Goal: Task Accomplishment & Management: Manage account settings

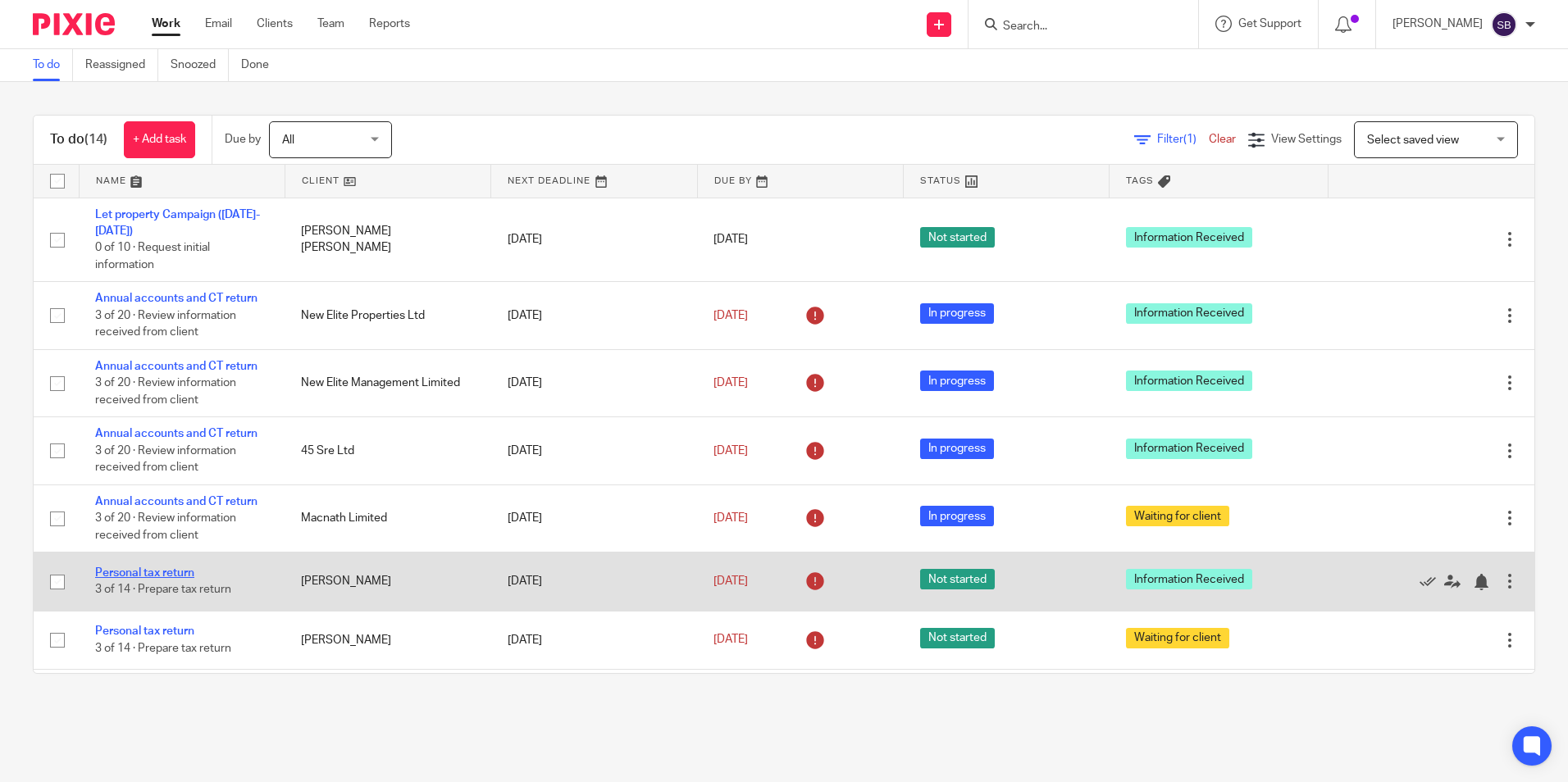
click at [175, 572] on link "Personal tax return" at bounding box center [144, 573] width 99 height 12
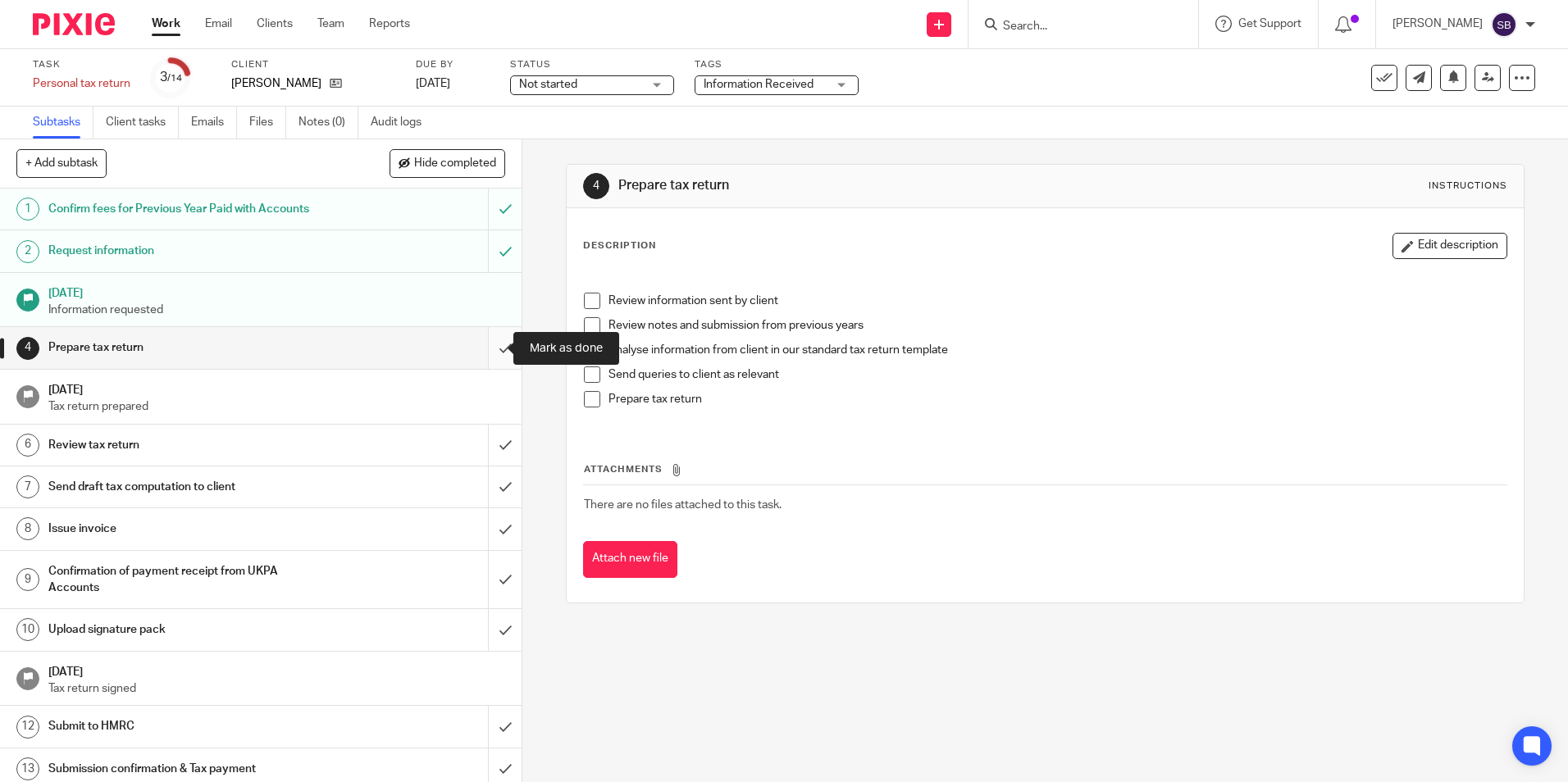
click at [483, 346] on input "submit" at bounding box center [260, 348] width 522 height 41
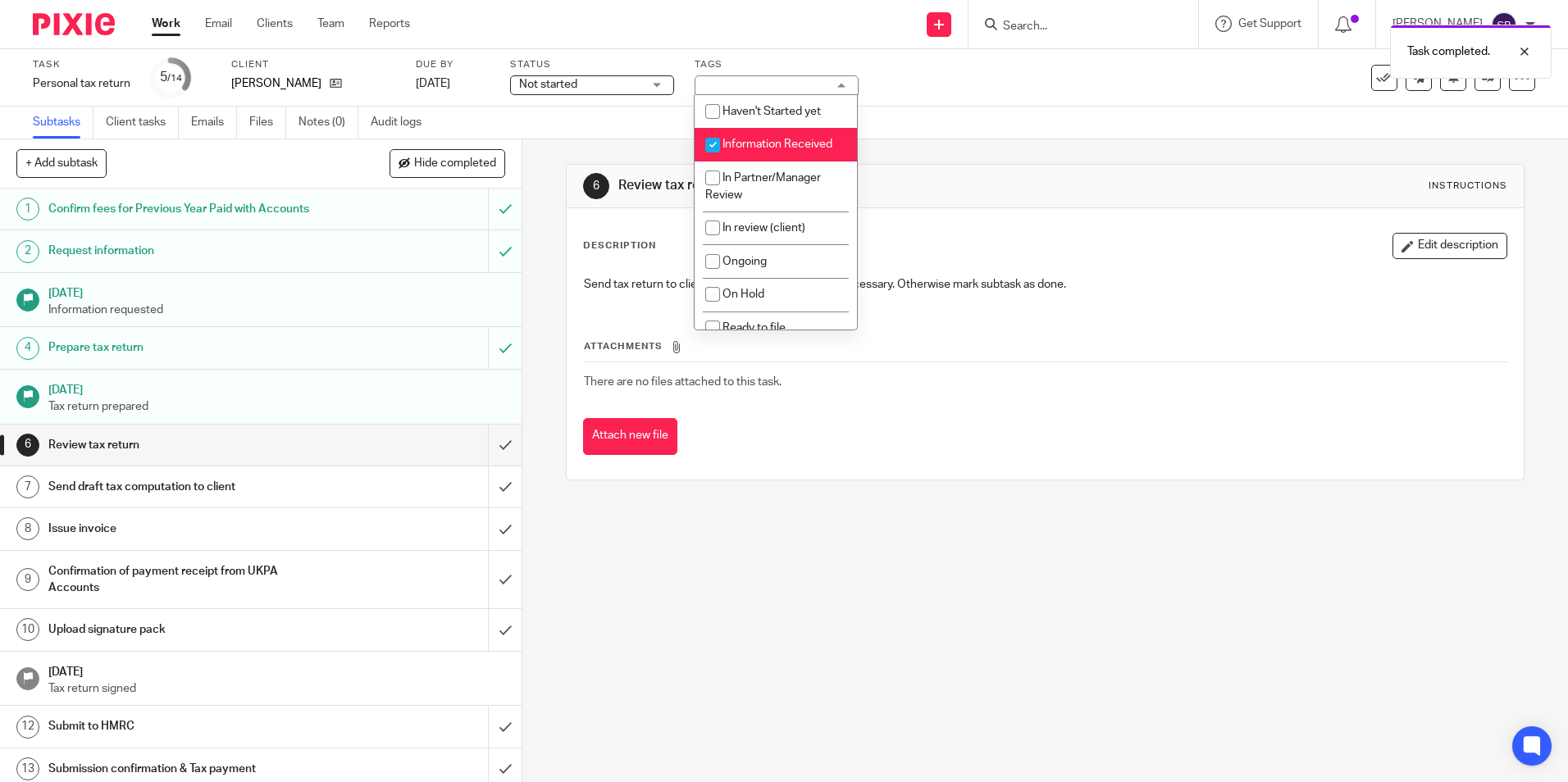
click at [767, 141] on span "Information Received" at bounding box center [777, 144] width 110 height 12
checkbox input "false"
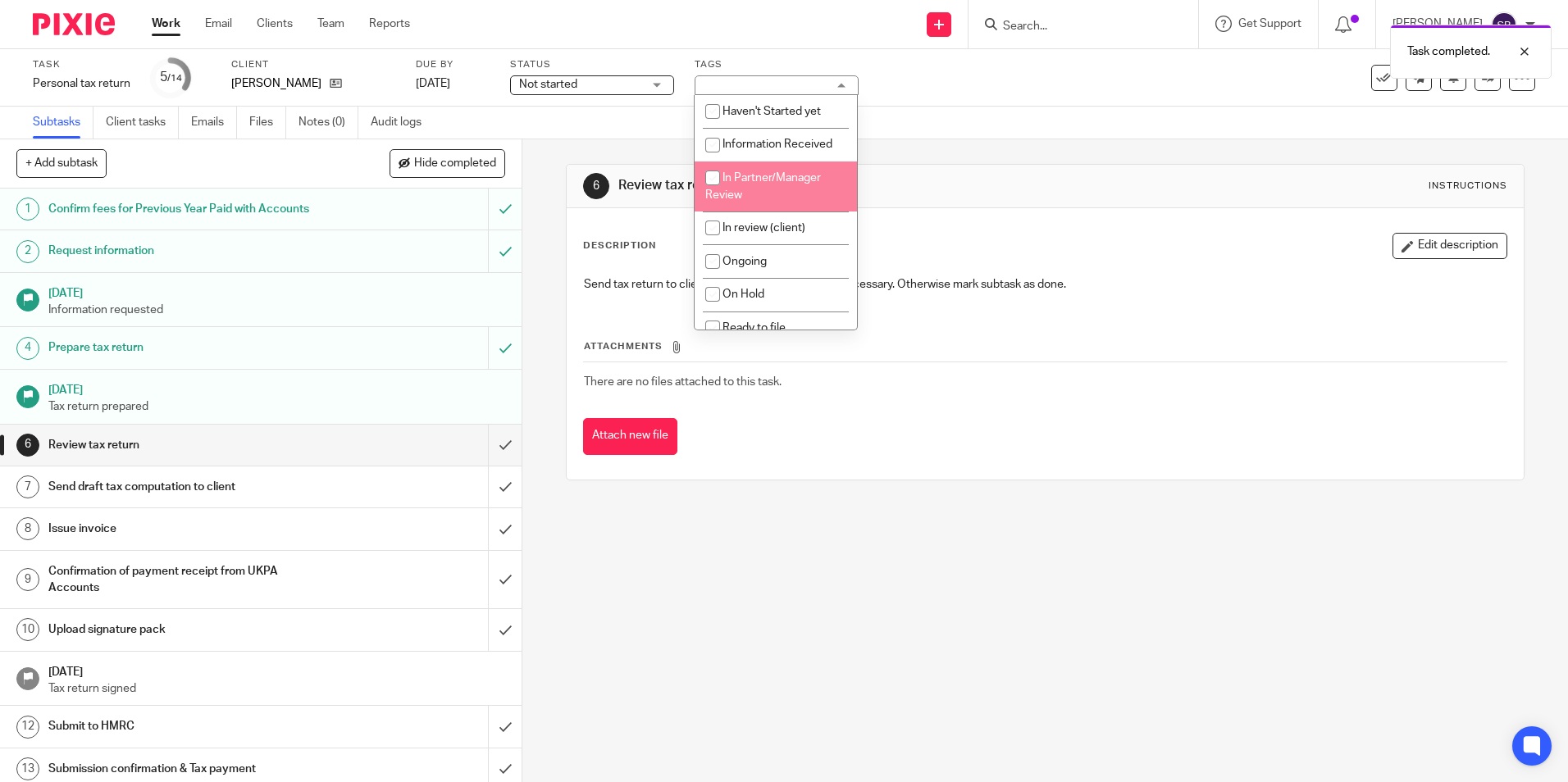
click at [769, 201] on li "In Partner/Manager Review" at bounding box center [775, 186] width 162 height 50
checkbox input "true"
click at [914, 164] on div "6 Review tax return Instructions Description Edit description Send tax return t…" at bounding box center [1044, 322] width 958 height 317
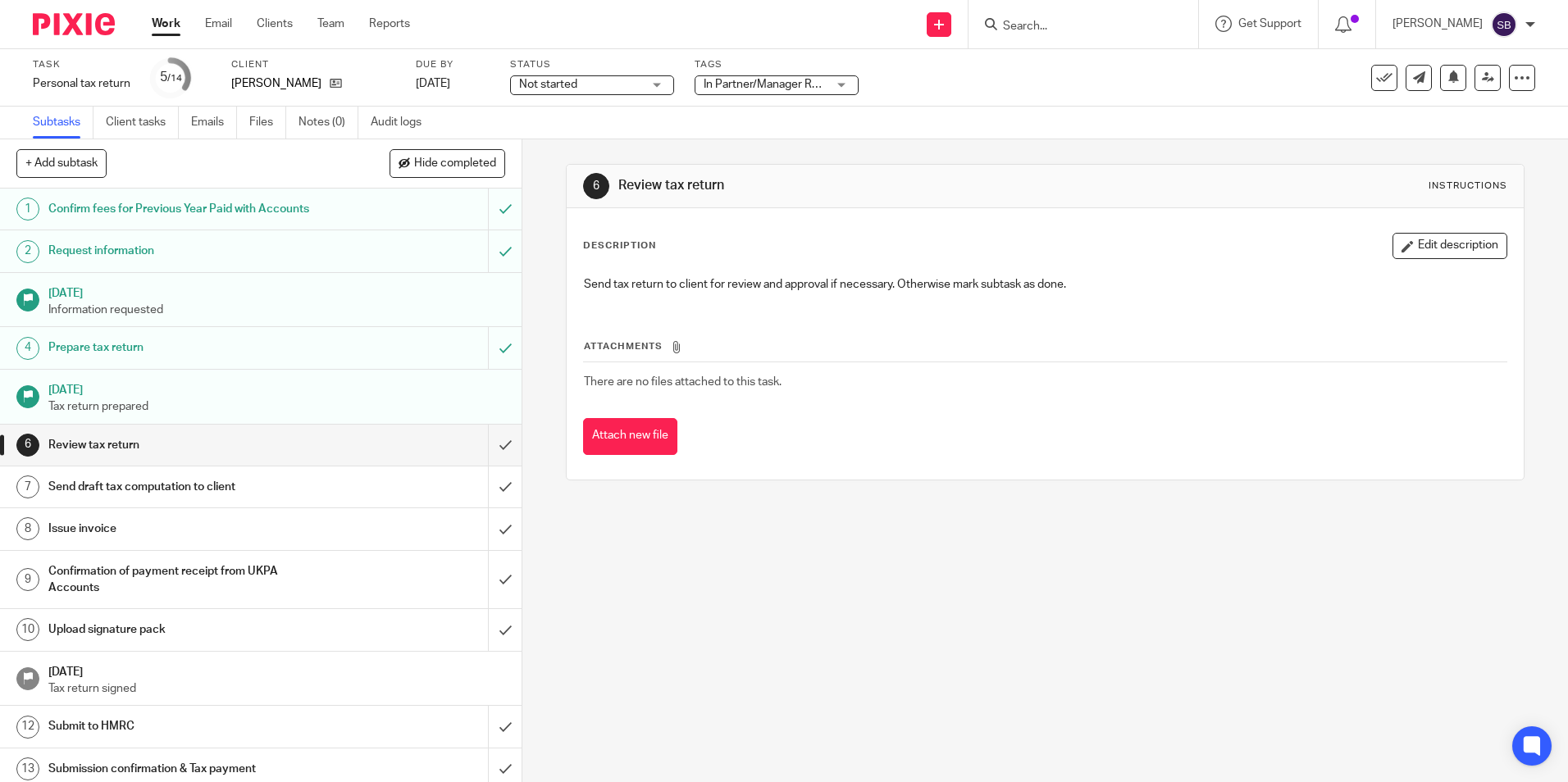
click at [606, 86] on span "Not started" at bounding box center [580, 84] width 123 height 17
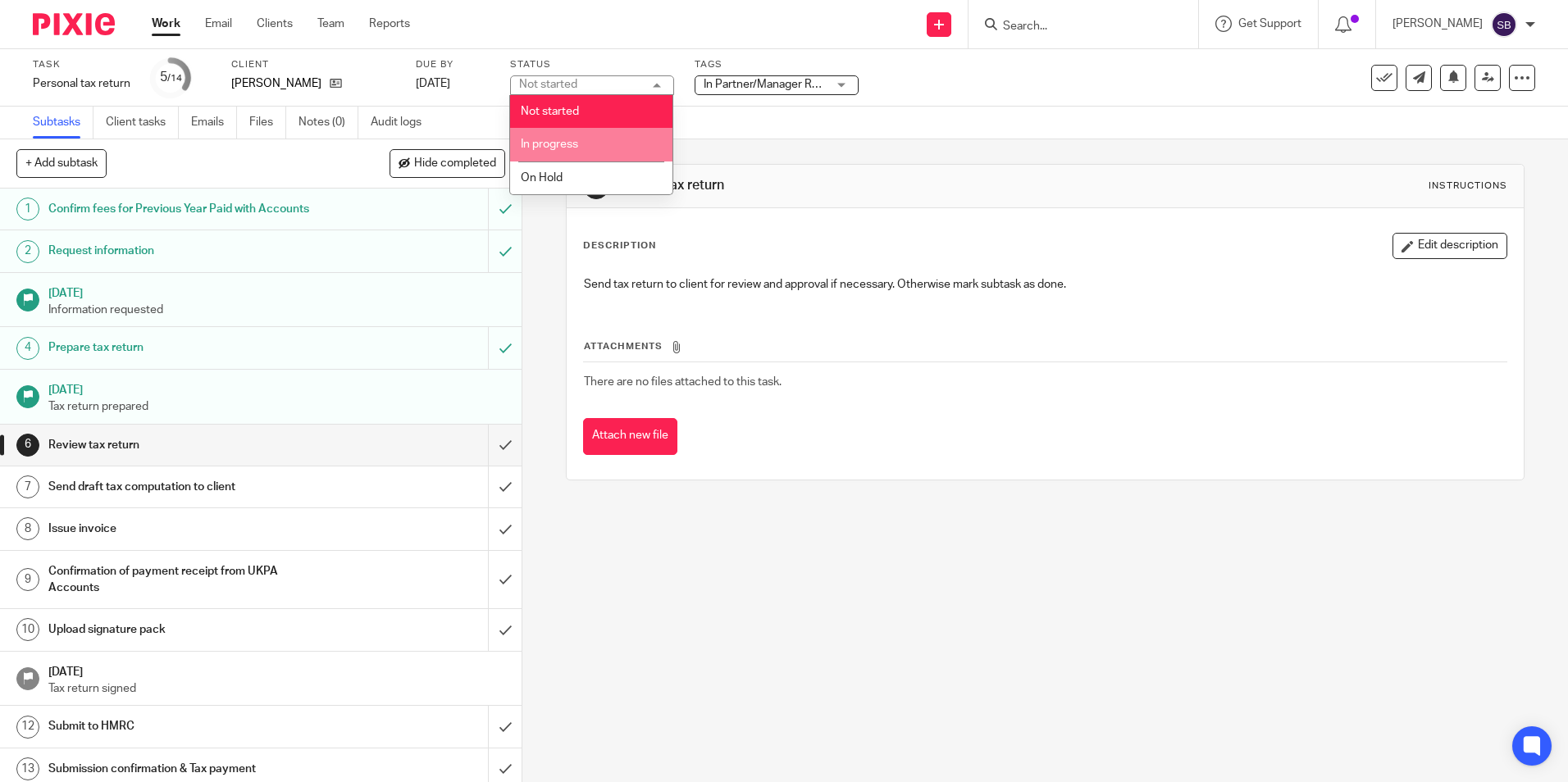
click at [592, 140] on li "In progress" at bounding box center [591, 145] width 162 height 34
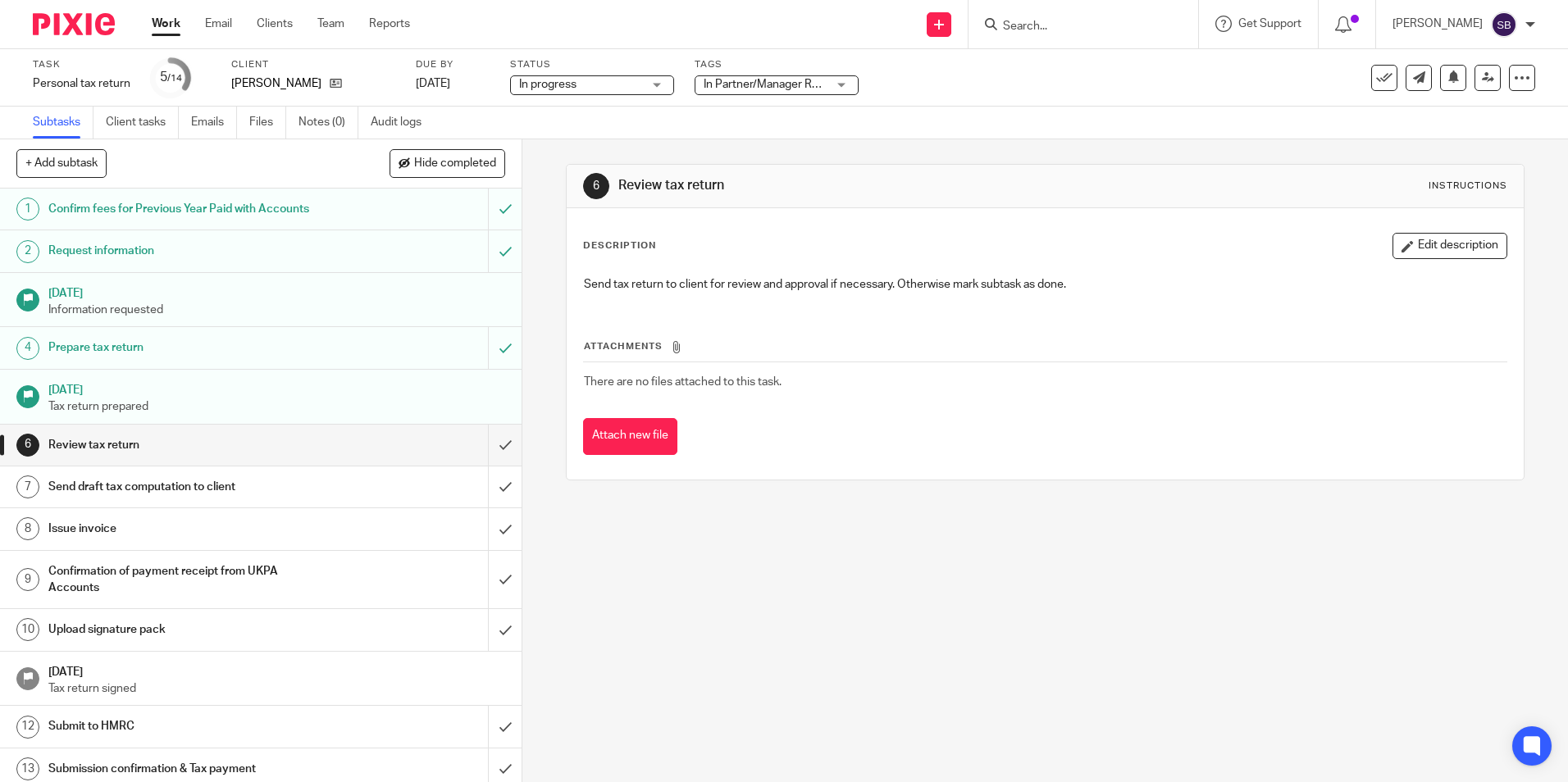
click at [822, 132] on div "Subtasks Client tasks Emails Files Notes (0) Audit logs" at bounding box center [784, 123] width 1568 height 33
click at [1481, 79] on icon at bounding box center [1487, 78] width 13 height 13
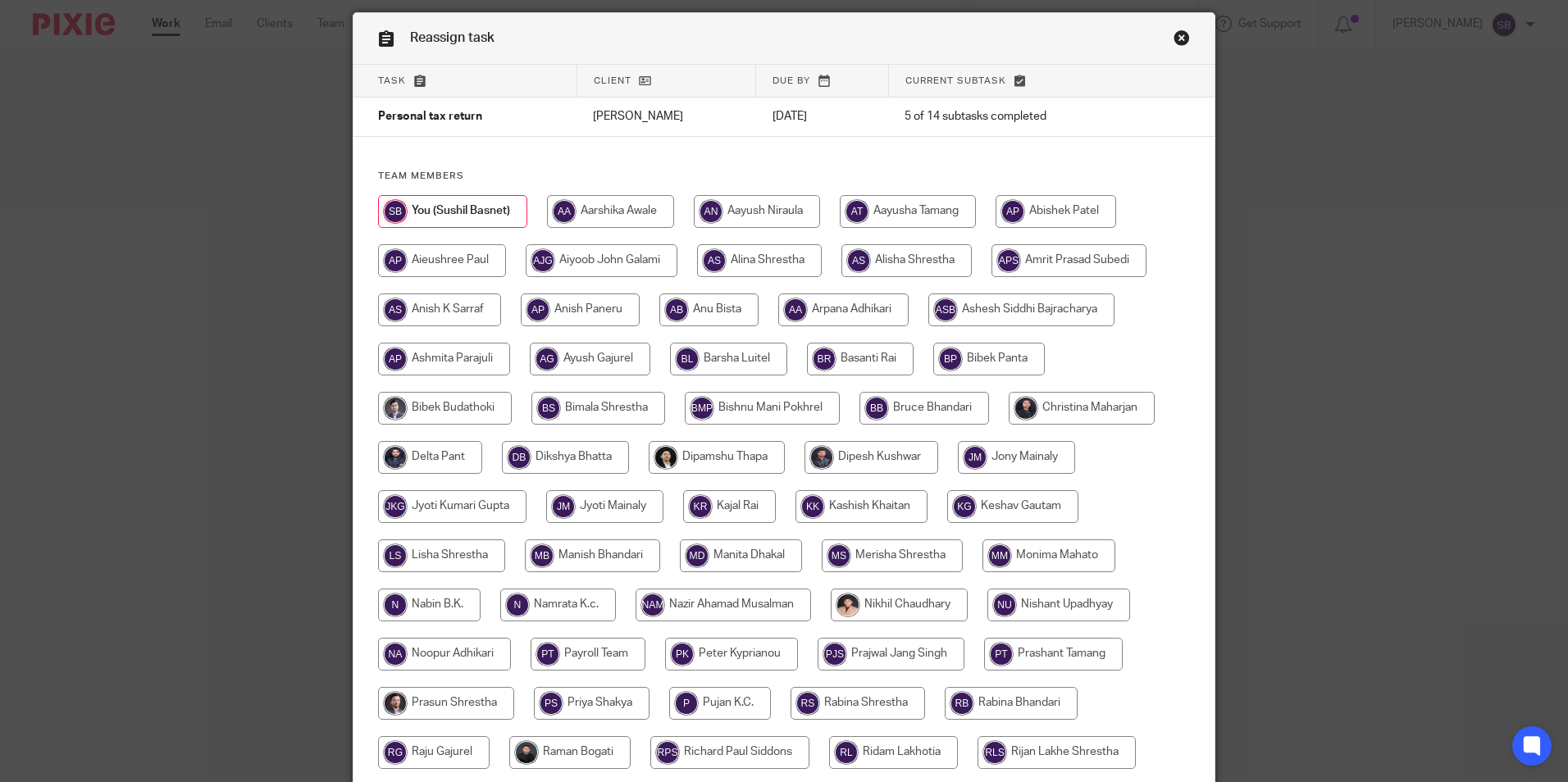
scroll to position [82, 0]
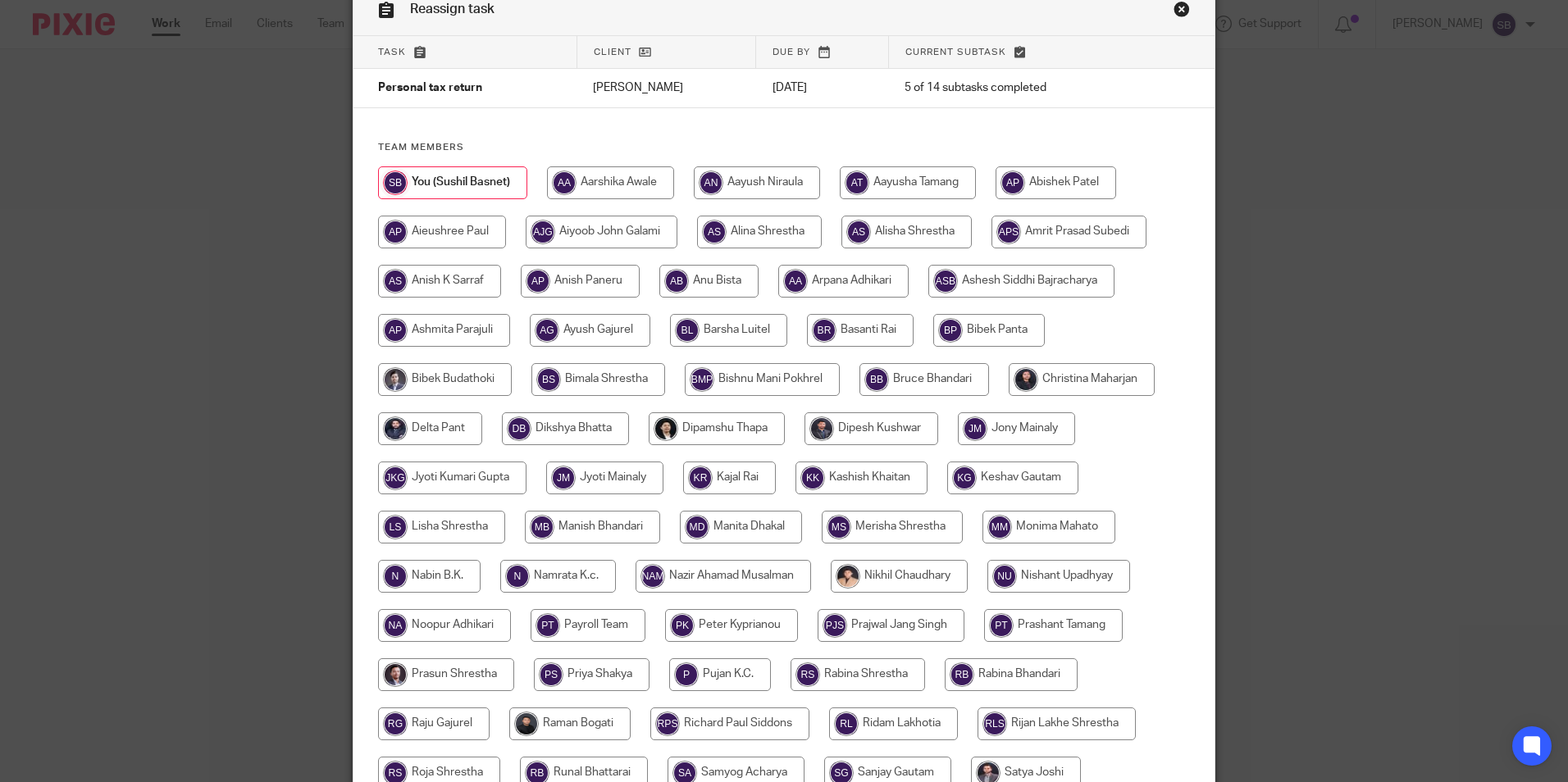
click at [1053, 382] on input "radio" at bounding box center [1081, 379] width 146 height 33
radio input "true"
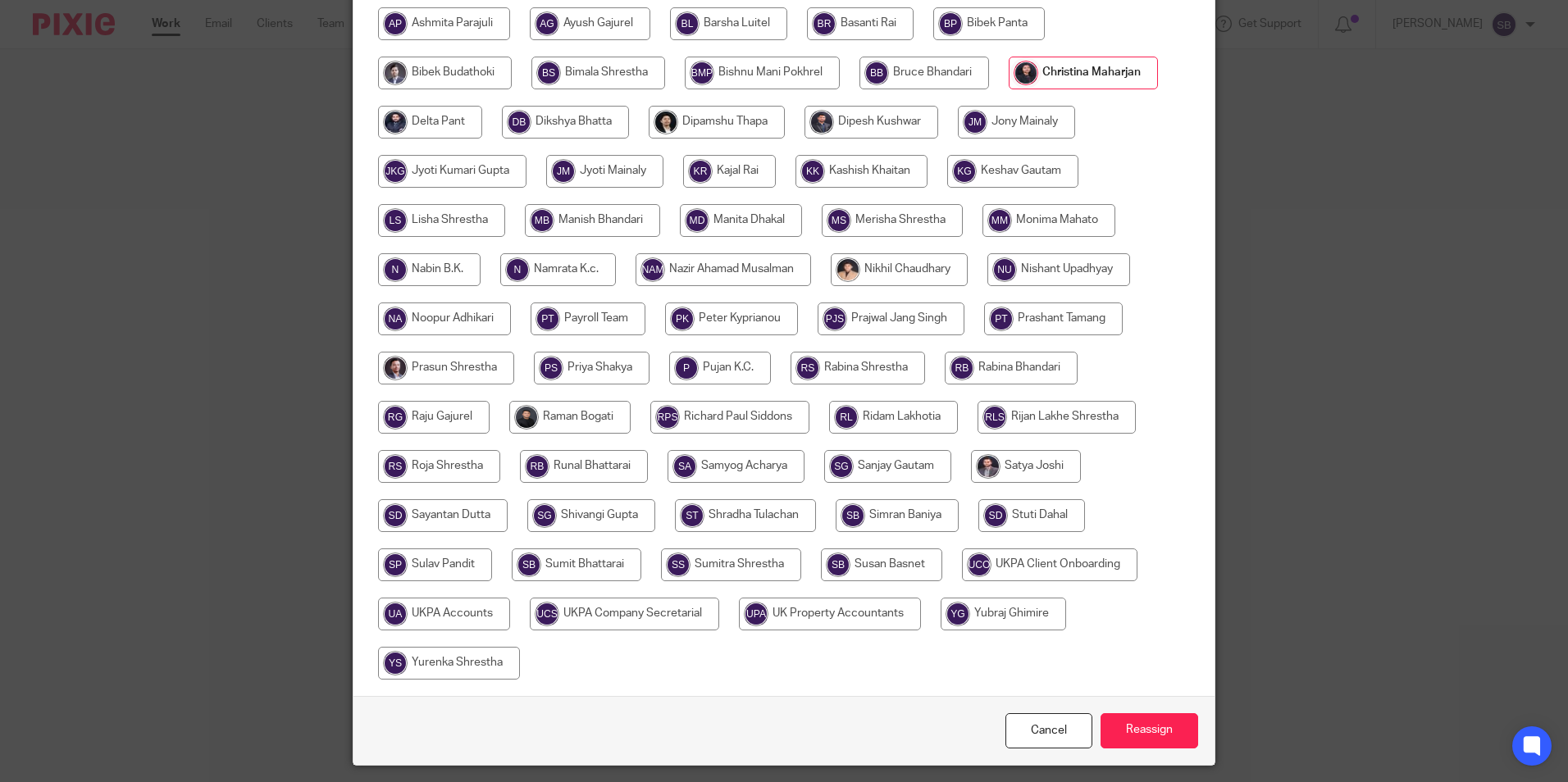
scroll to position [410, 0]
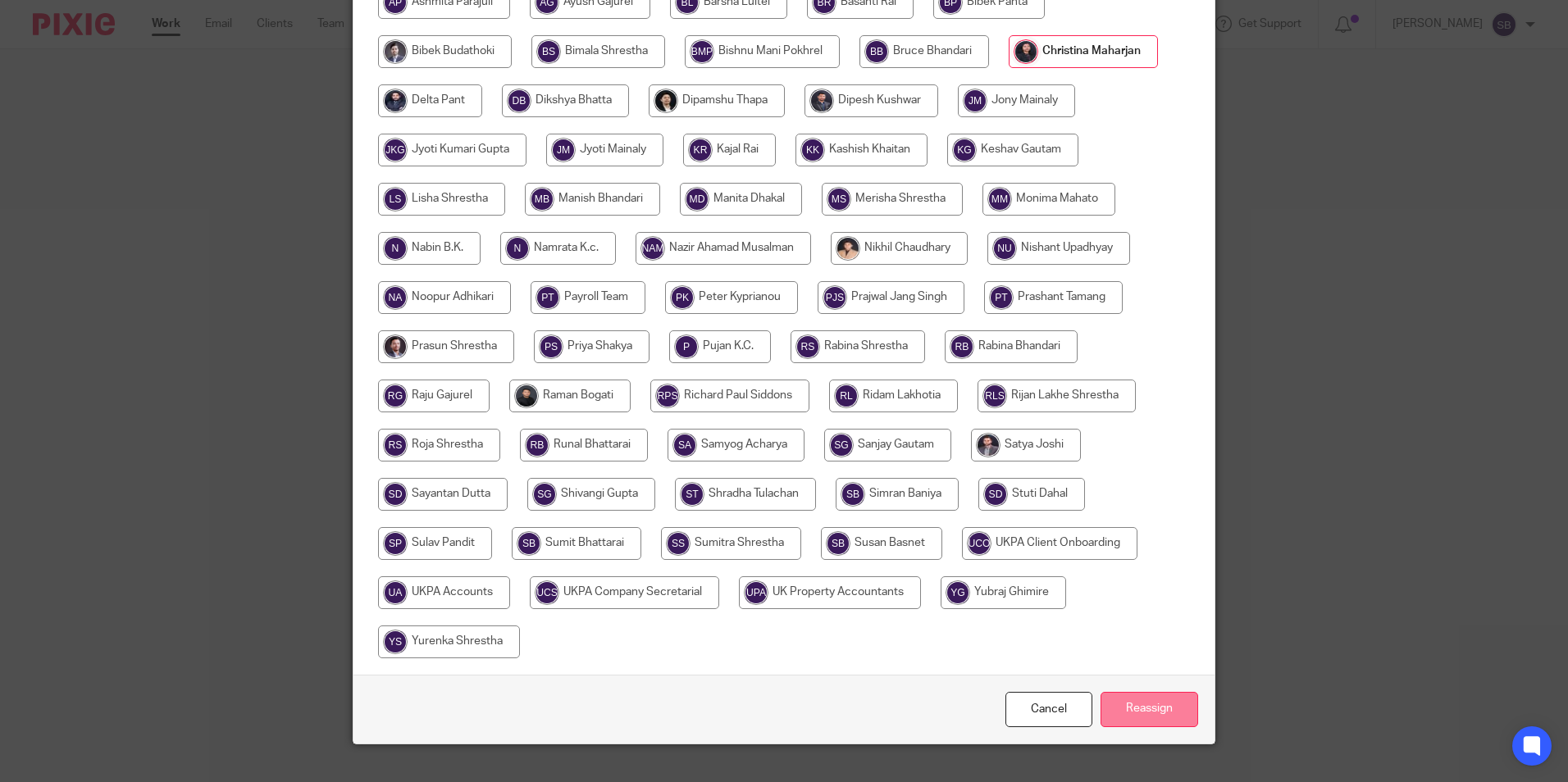
click at [1136, 699] on input "Reassign" at bounding box center [1148, 709] width 98 height 35
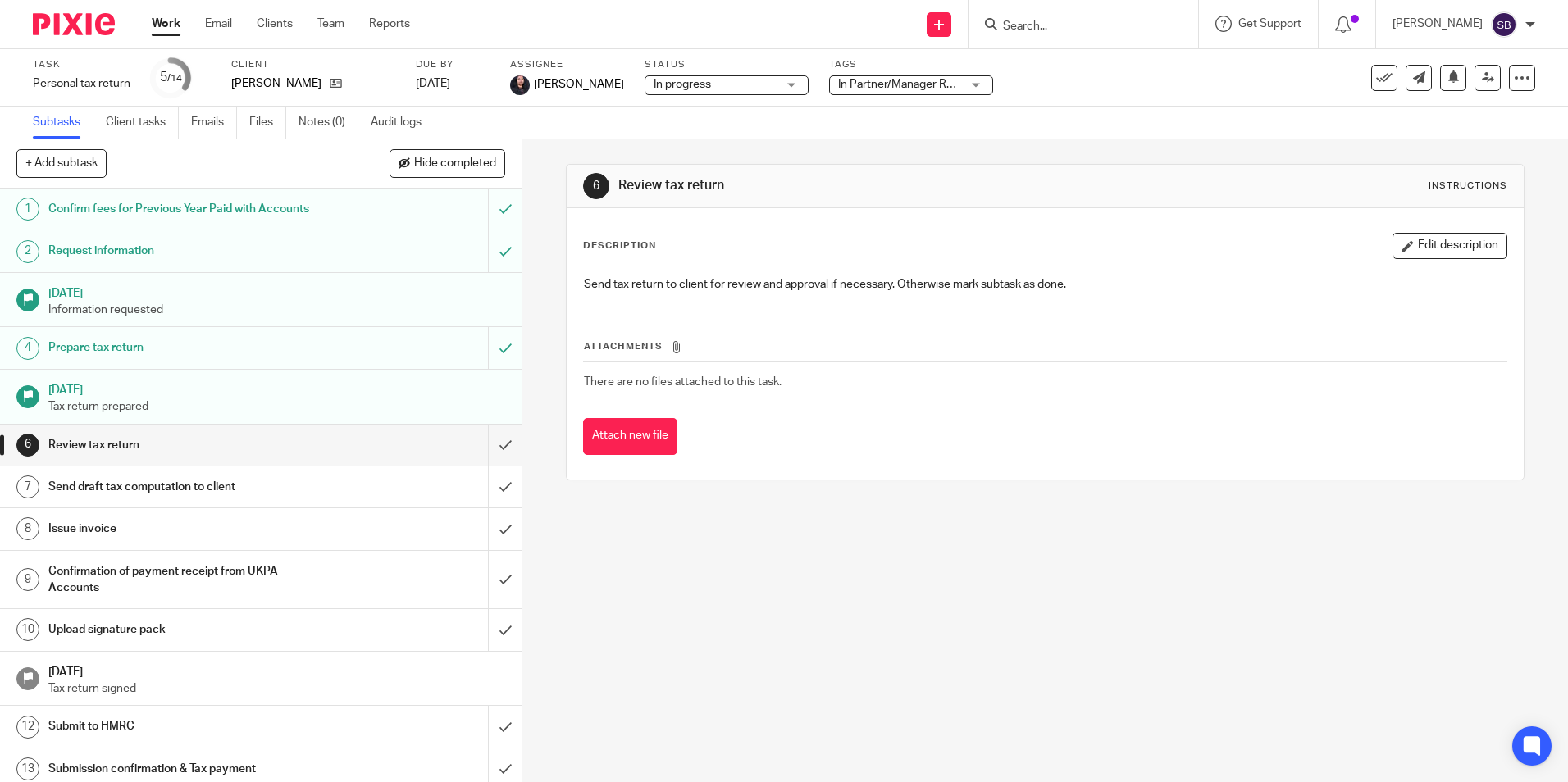
click at [187, 22] on ul "Work Email Clients Team Reports" at bounding box center [293, 23] width 283 height 16
click at [168, 21] on link "Work" at bounding box center [166, 23] width 29 height 16
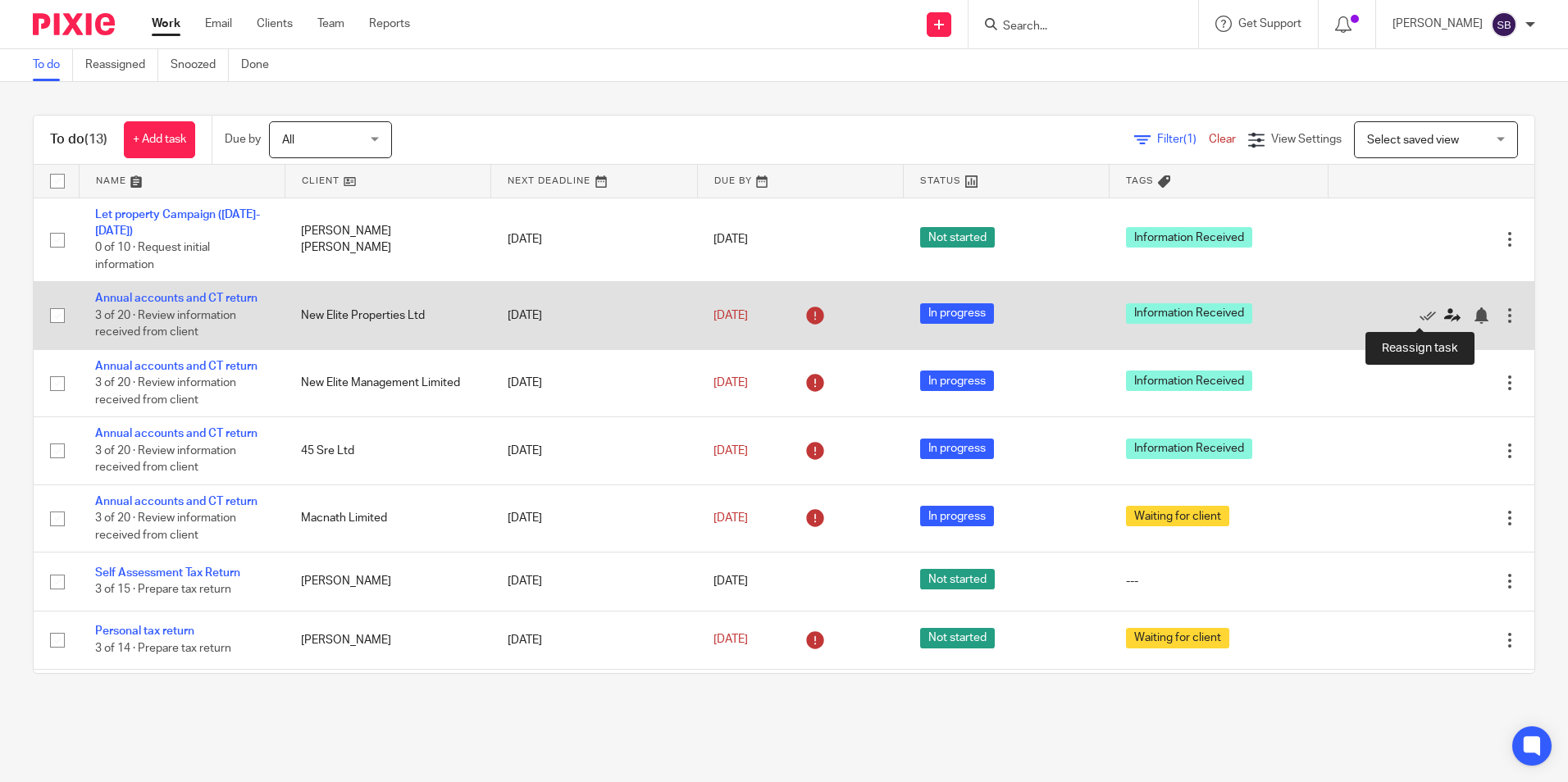
click at [1444, 315] on icon at bounding box center [1452, 316] width 16 height 16
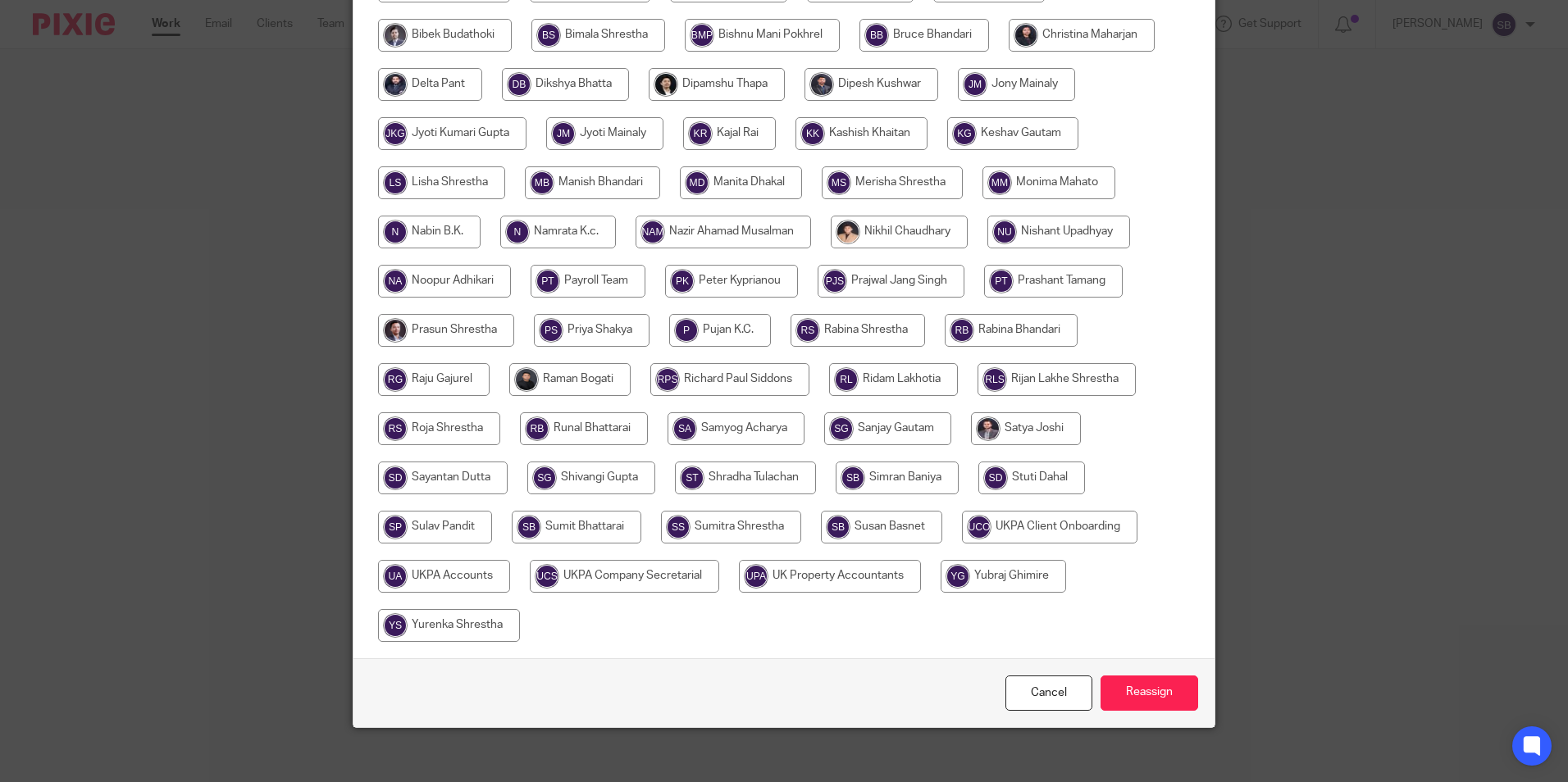
scroll to position [438, 0]
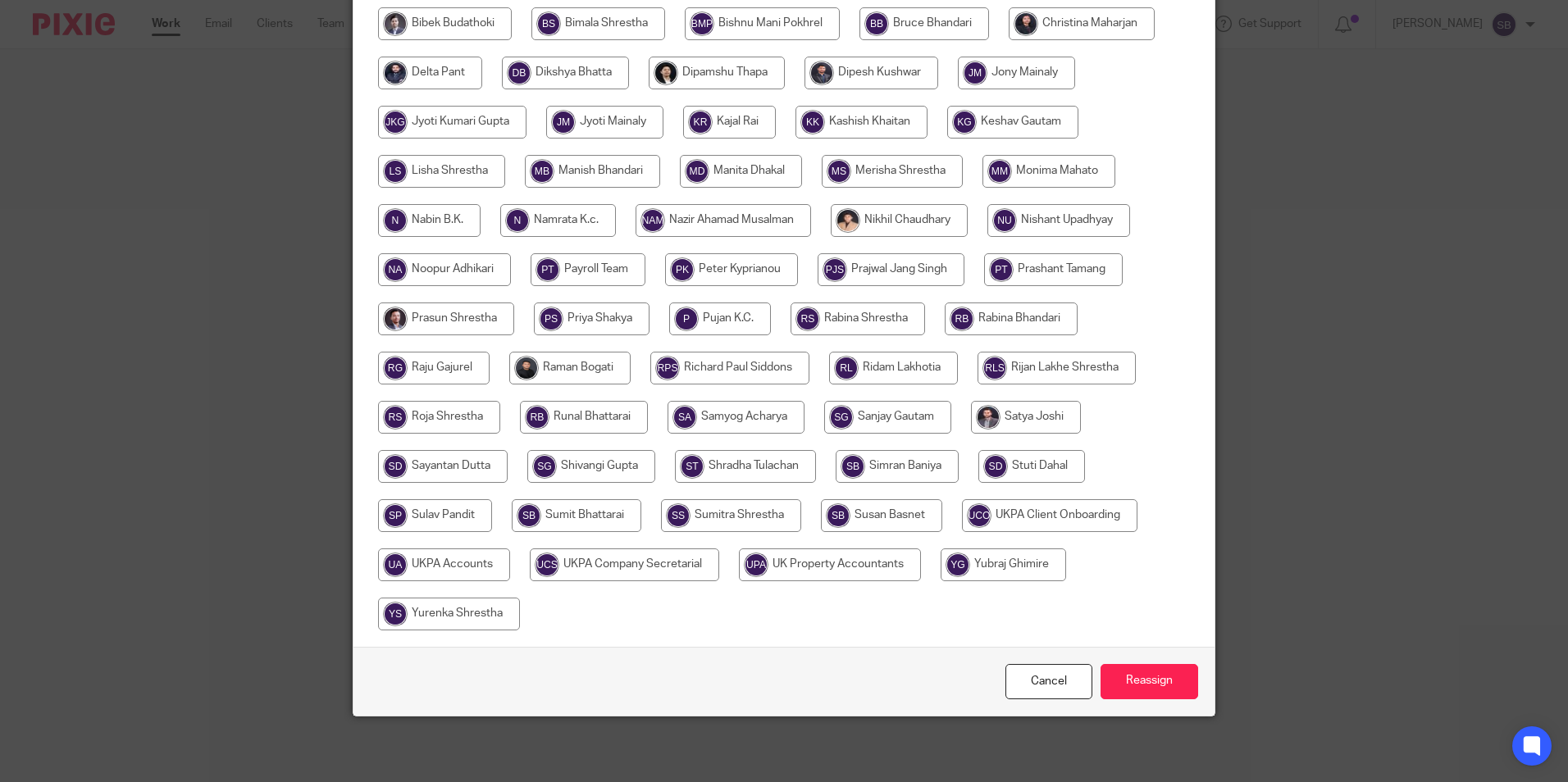
click at [554, 363] on input "radio" at bounding box center [570, 368] width 122 height 33
radio input "true"
click at [1111, 676] on input "Reassign" at bounding box center [1148, 681] width 98 height 35
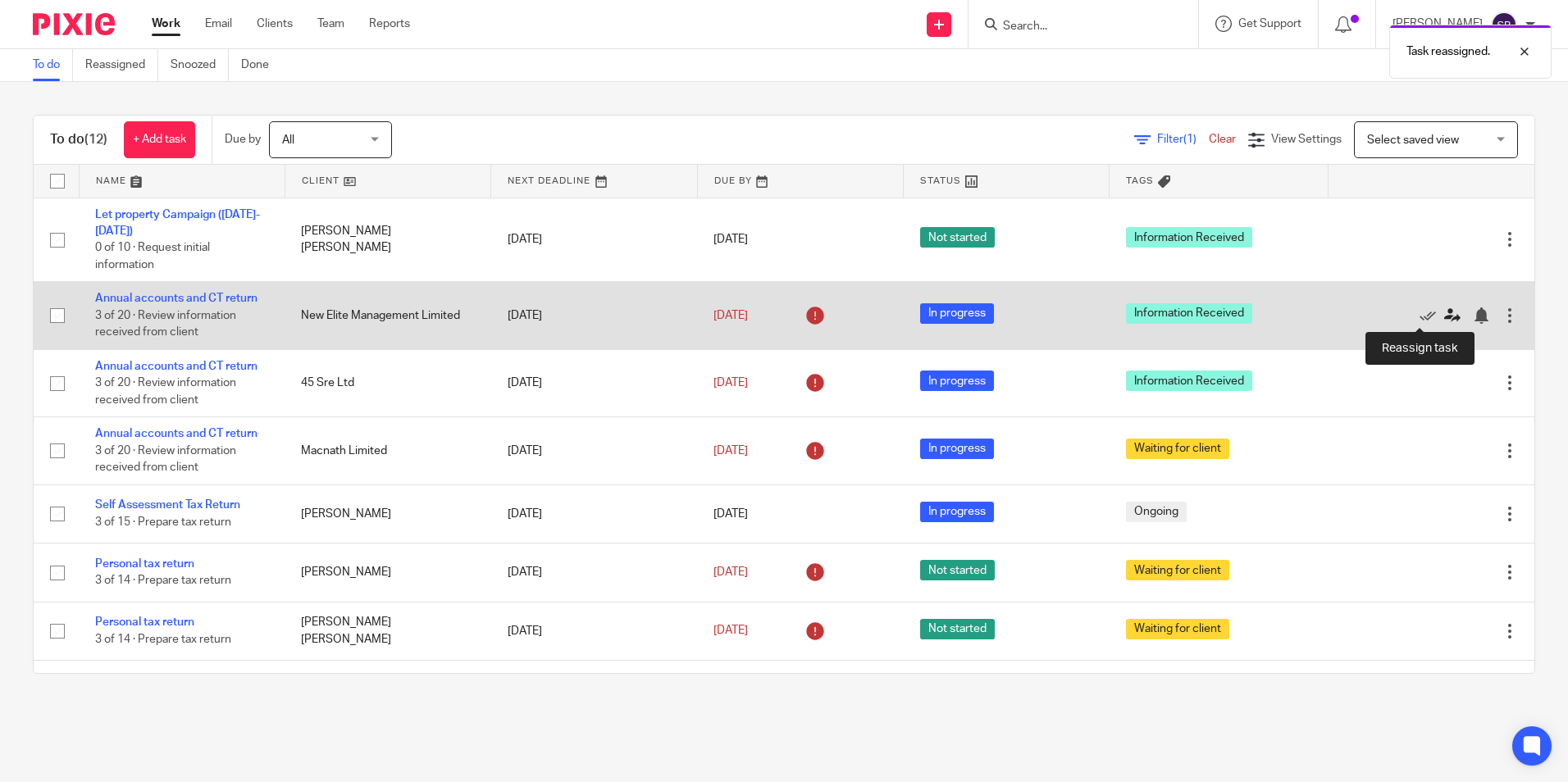
click at [1444, 314] on icon at bounding box center [1452, 316] width 16 height 16
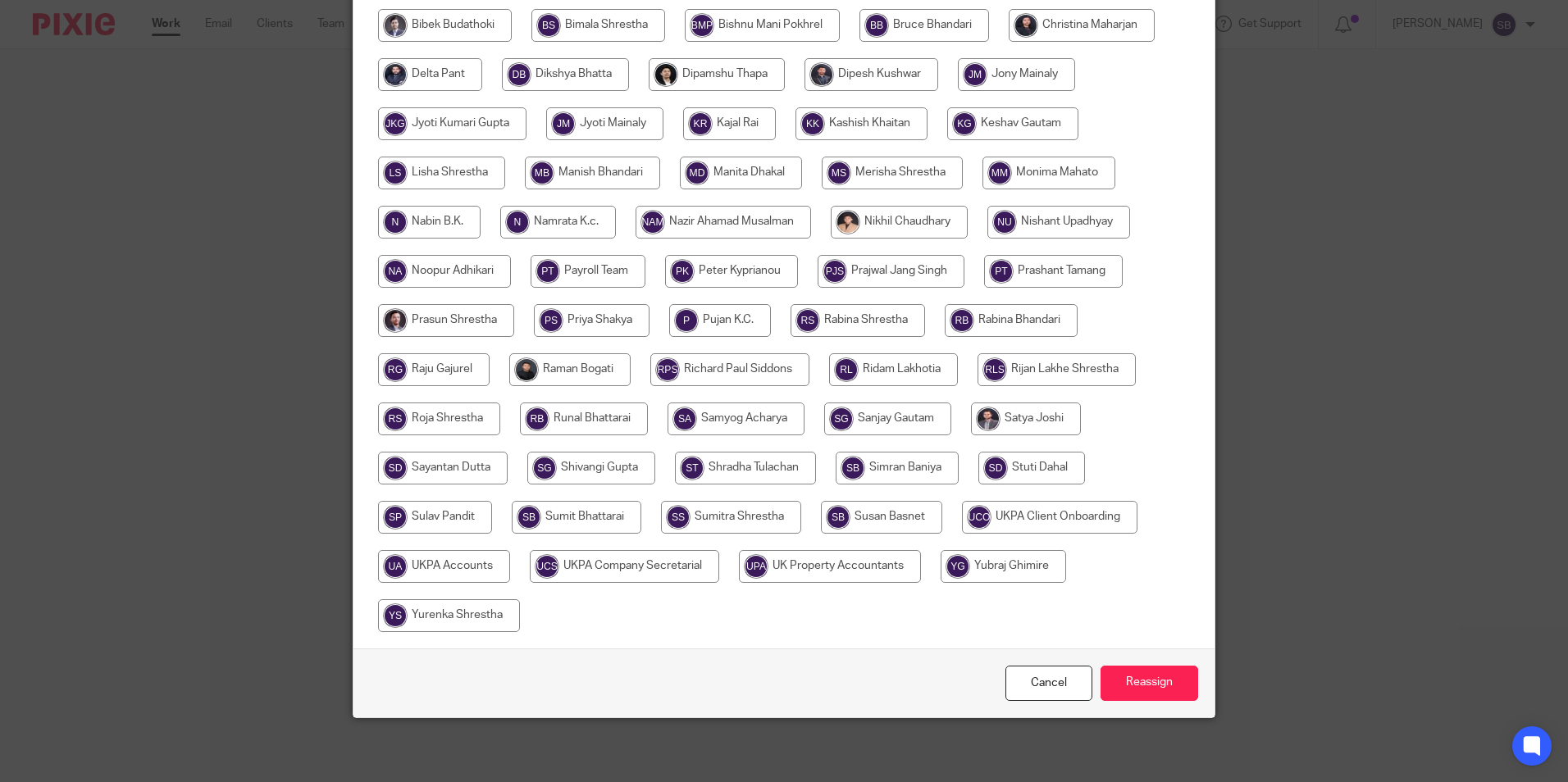
scroll to position [438, 0]
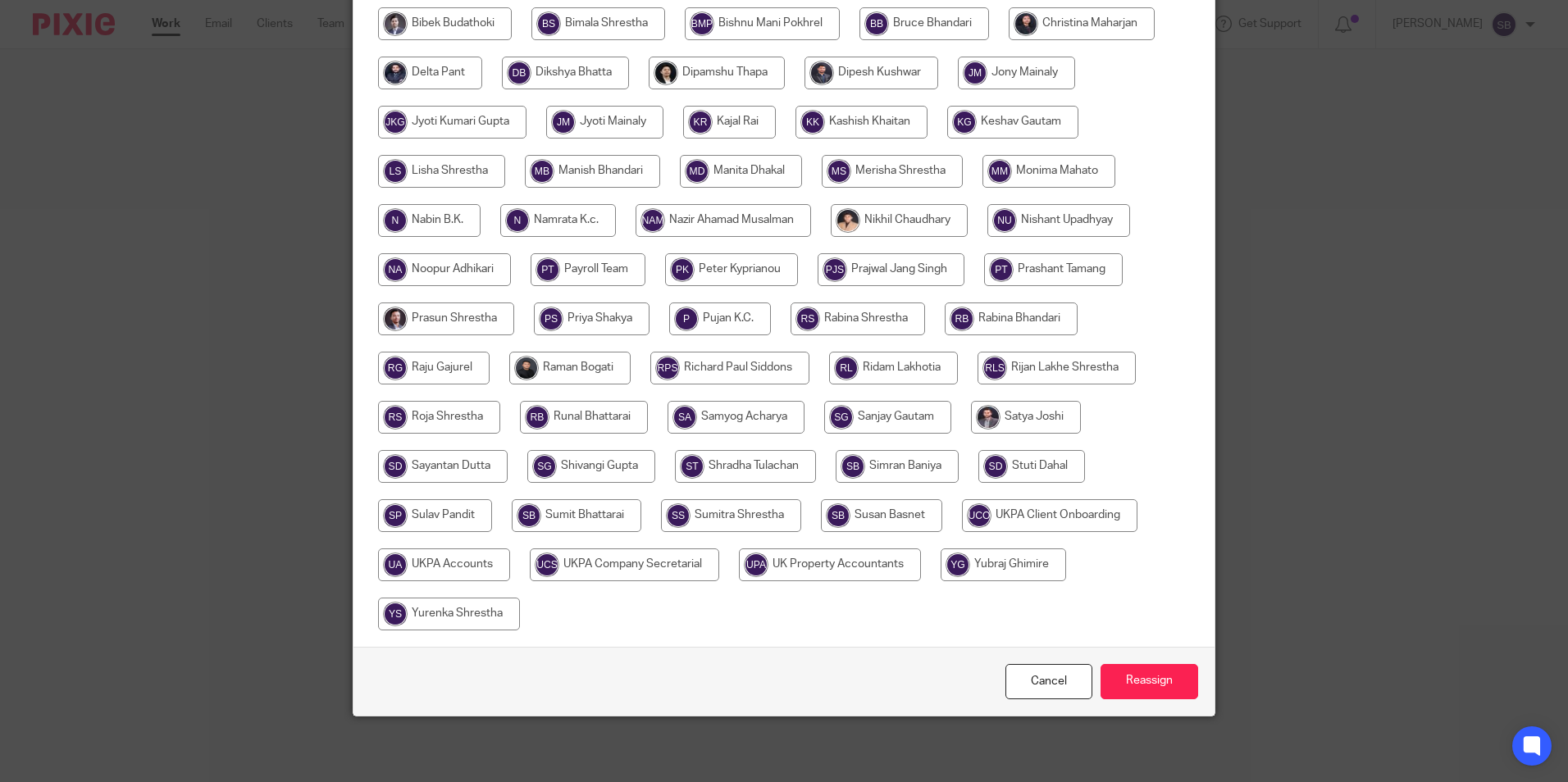
click at [572, 370] on input "radio" at bounding box center [570, 368] width 122 height 33
radio input "true"
click at [1138, 693] on input "Reassign" at bounding box center [1148, 681] width 98 height 35
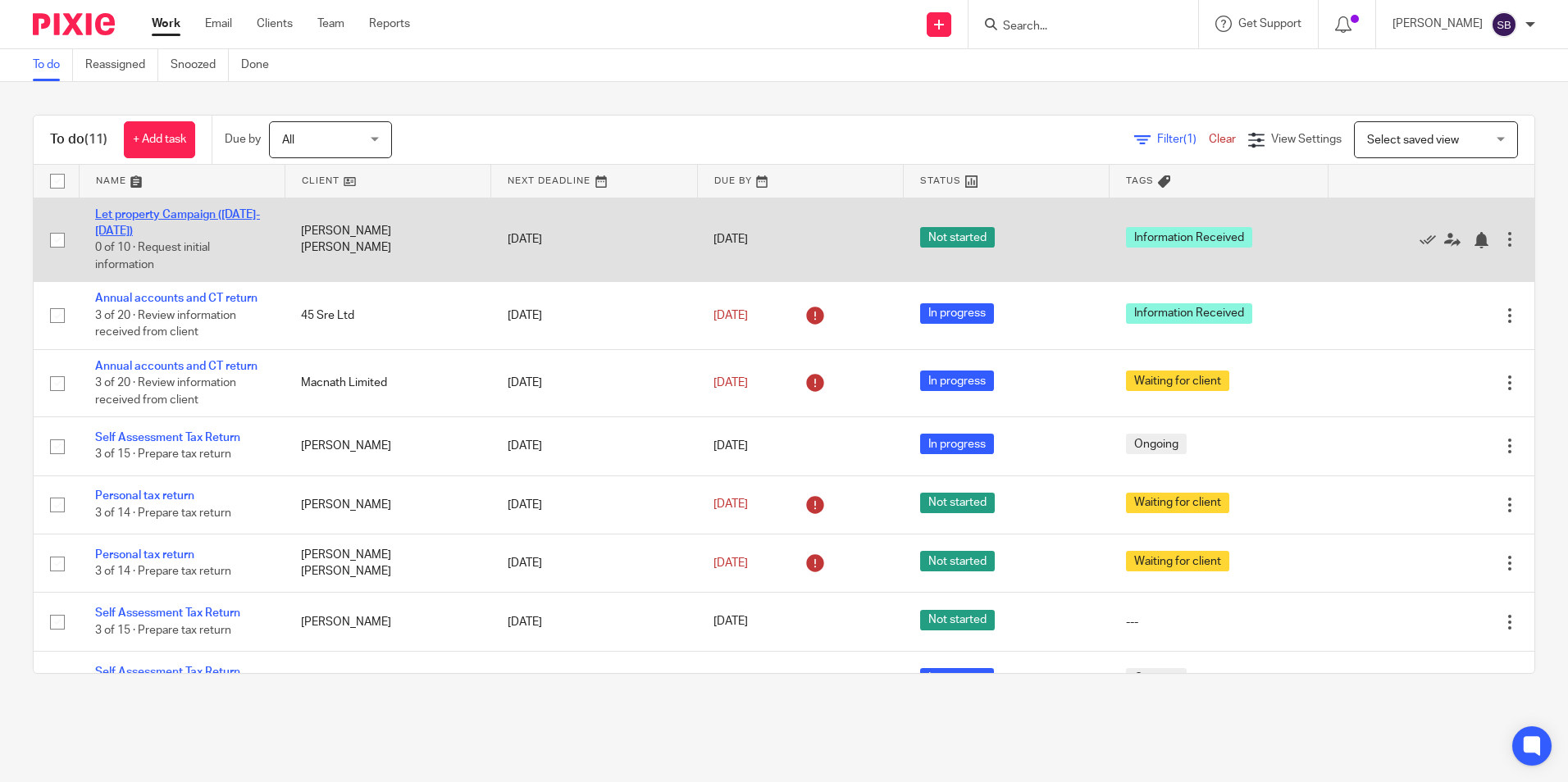
click at [200, 210] on link "Let property Campaign ([DATE]-[DATE])" at bounding box center [177, 223] width 165 height 28
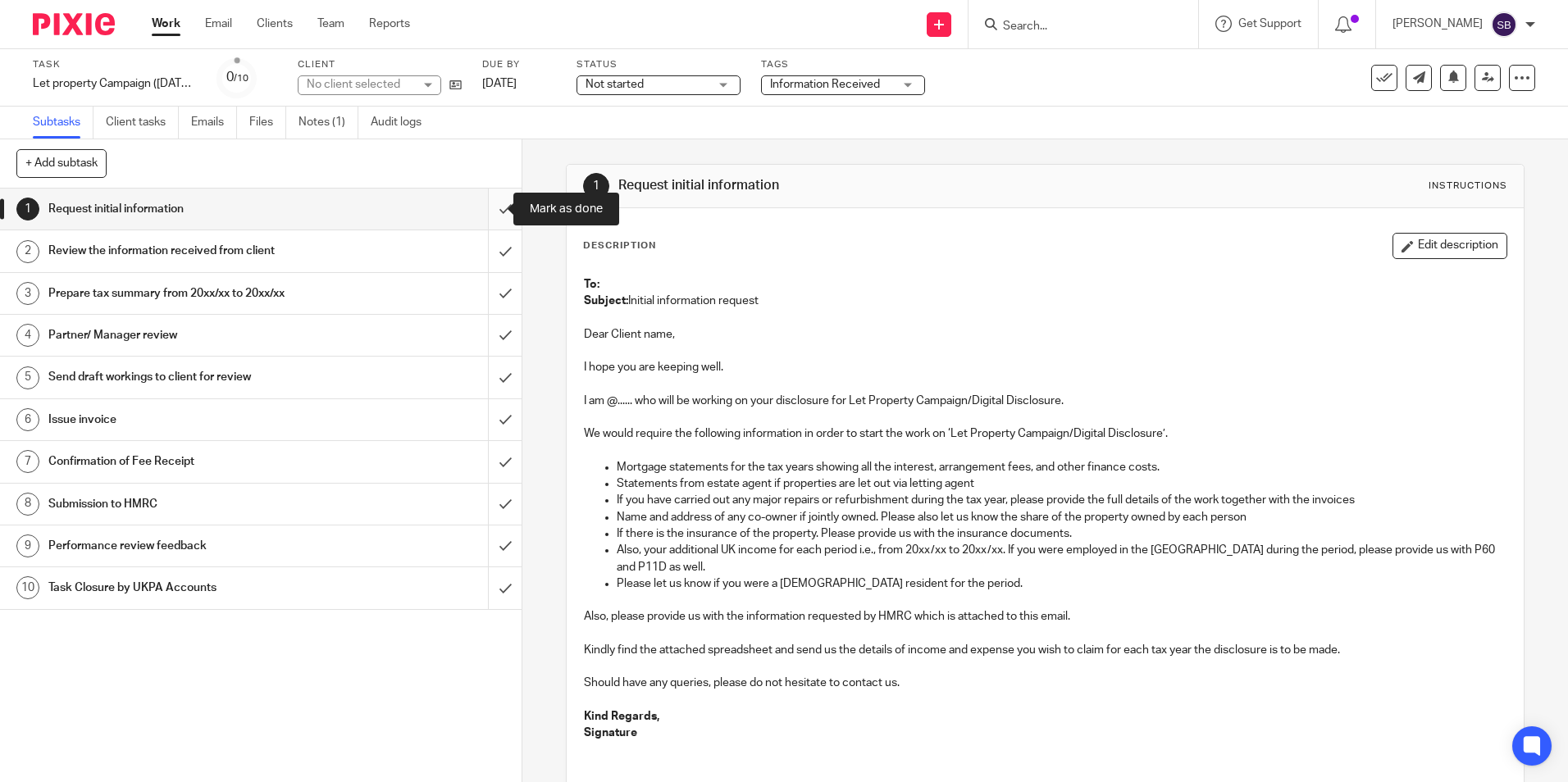
click at [483, 211] on input "submit" at bounding box center [260, 209] width 522 height 41
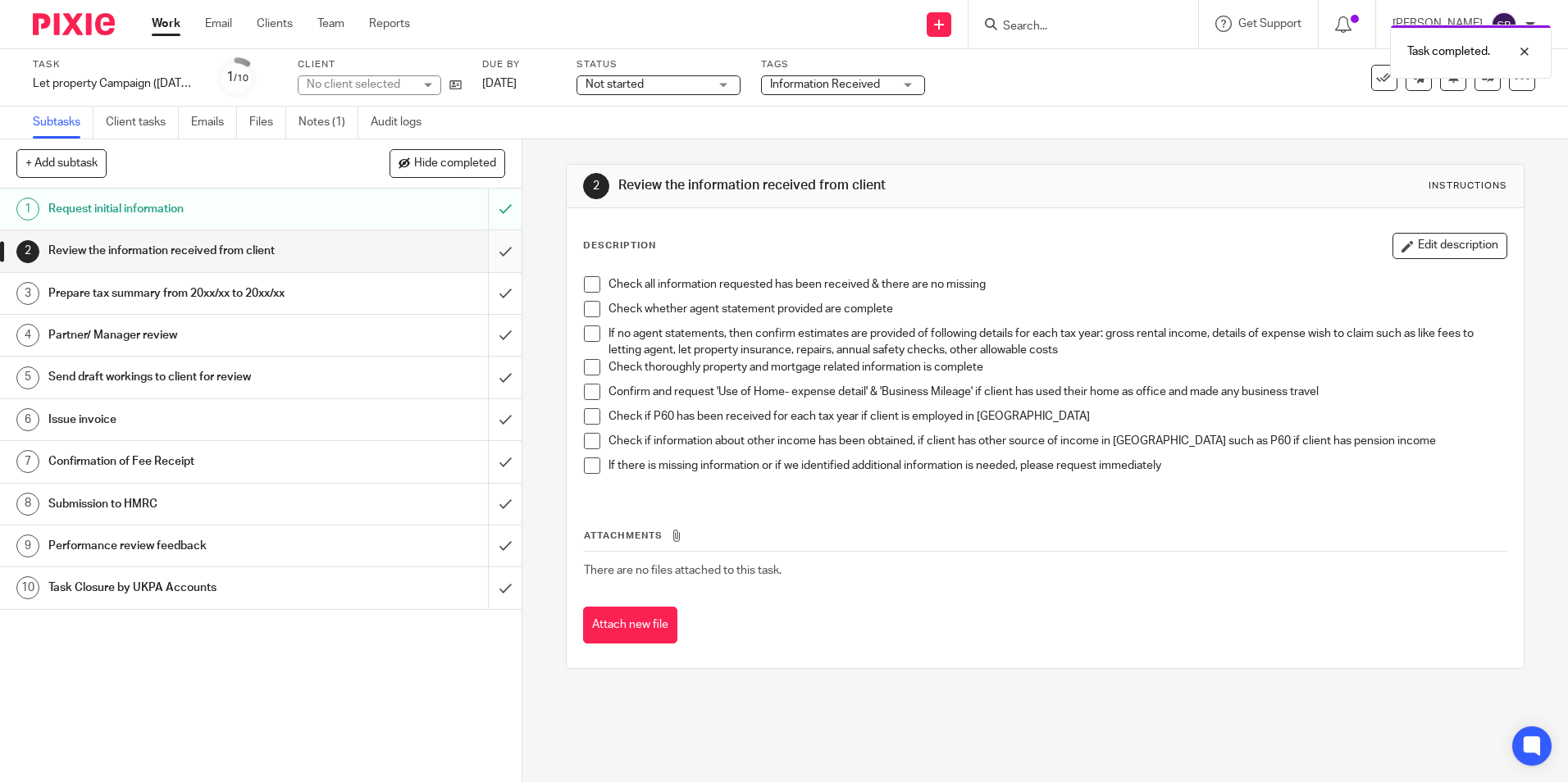
click at [484, 247] on input "submit" at bounding box center [260, 251] width 522 height 41
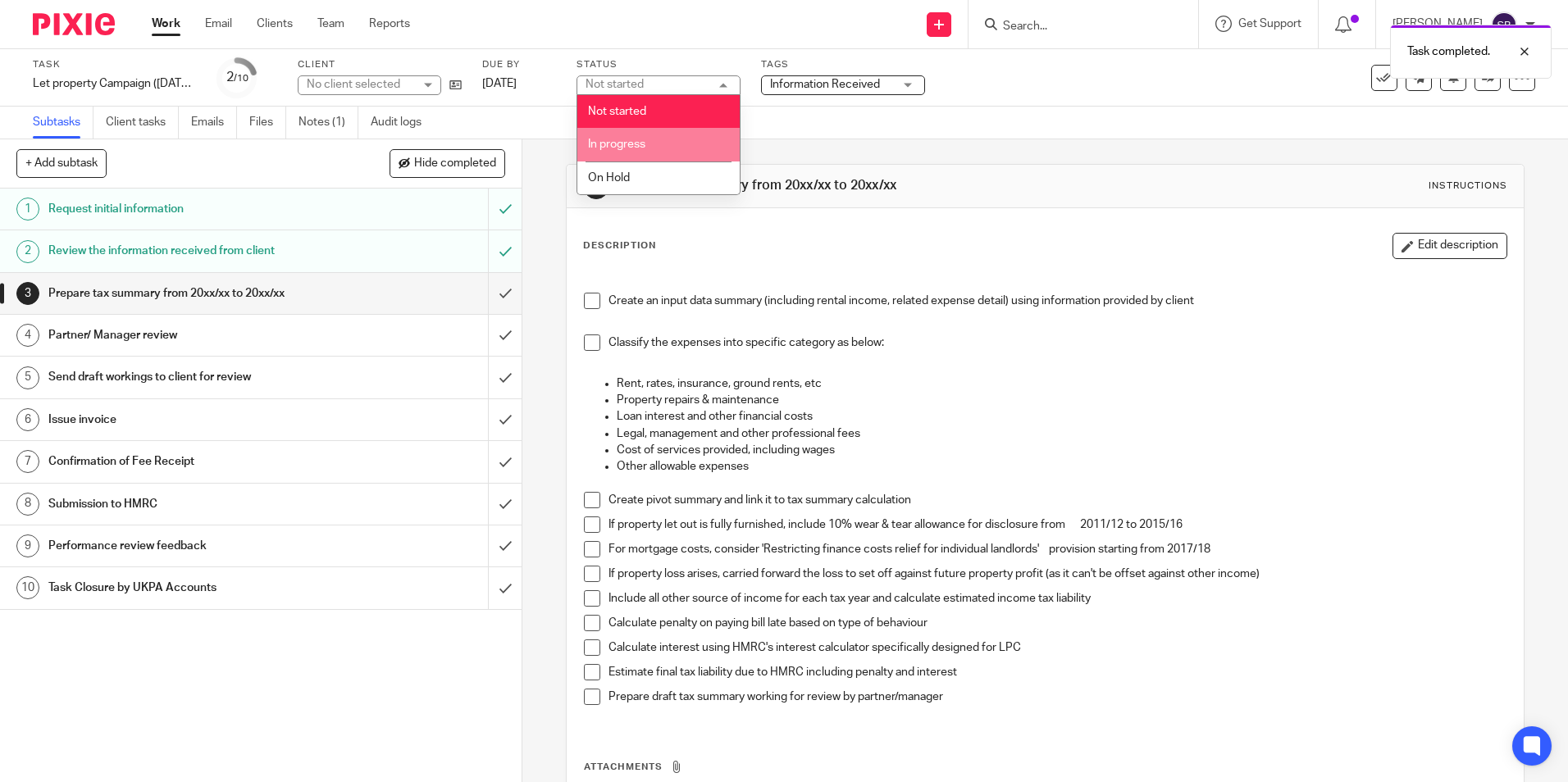
click at [653, 139] on li "In progress" at bounding box center [658, 145] width 162 height 34
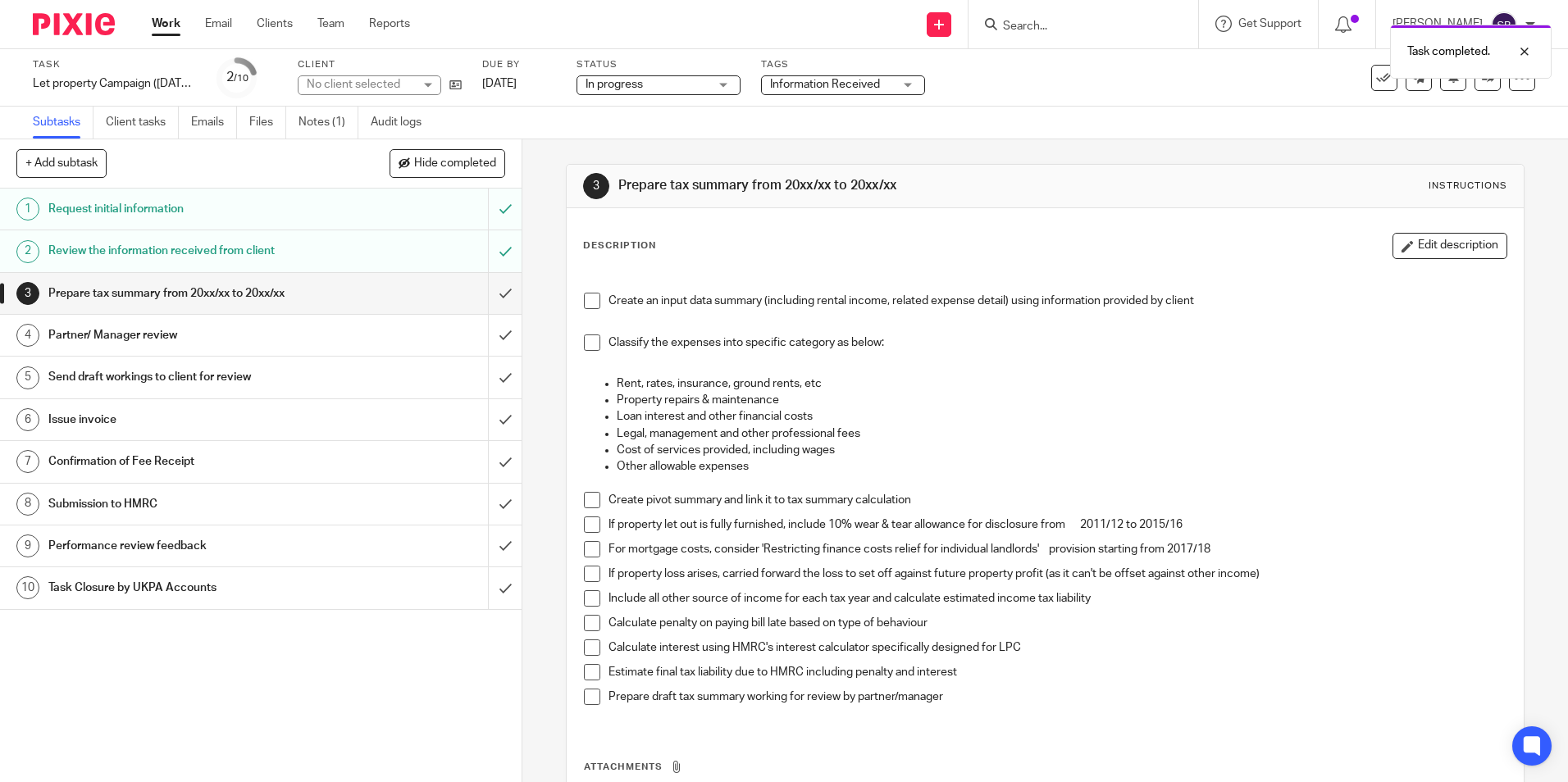
click at [846, 87] on span "Information Received" at bounding box center [824, 84] width 110 height 12
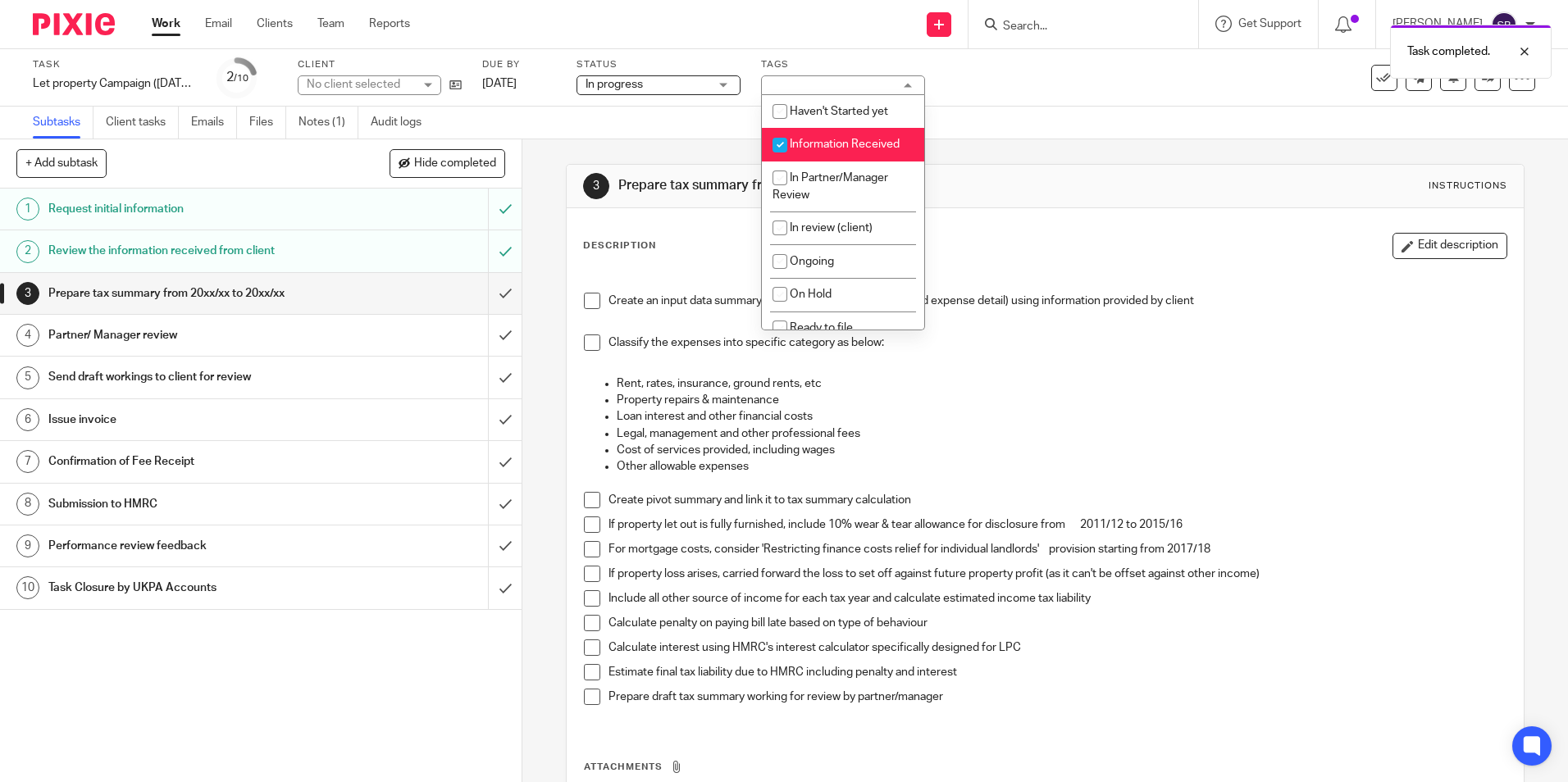
click at [825, 138] on li "Information Received" at bounding box center [842, 145] width 162 height 34
checkbox input "false"
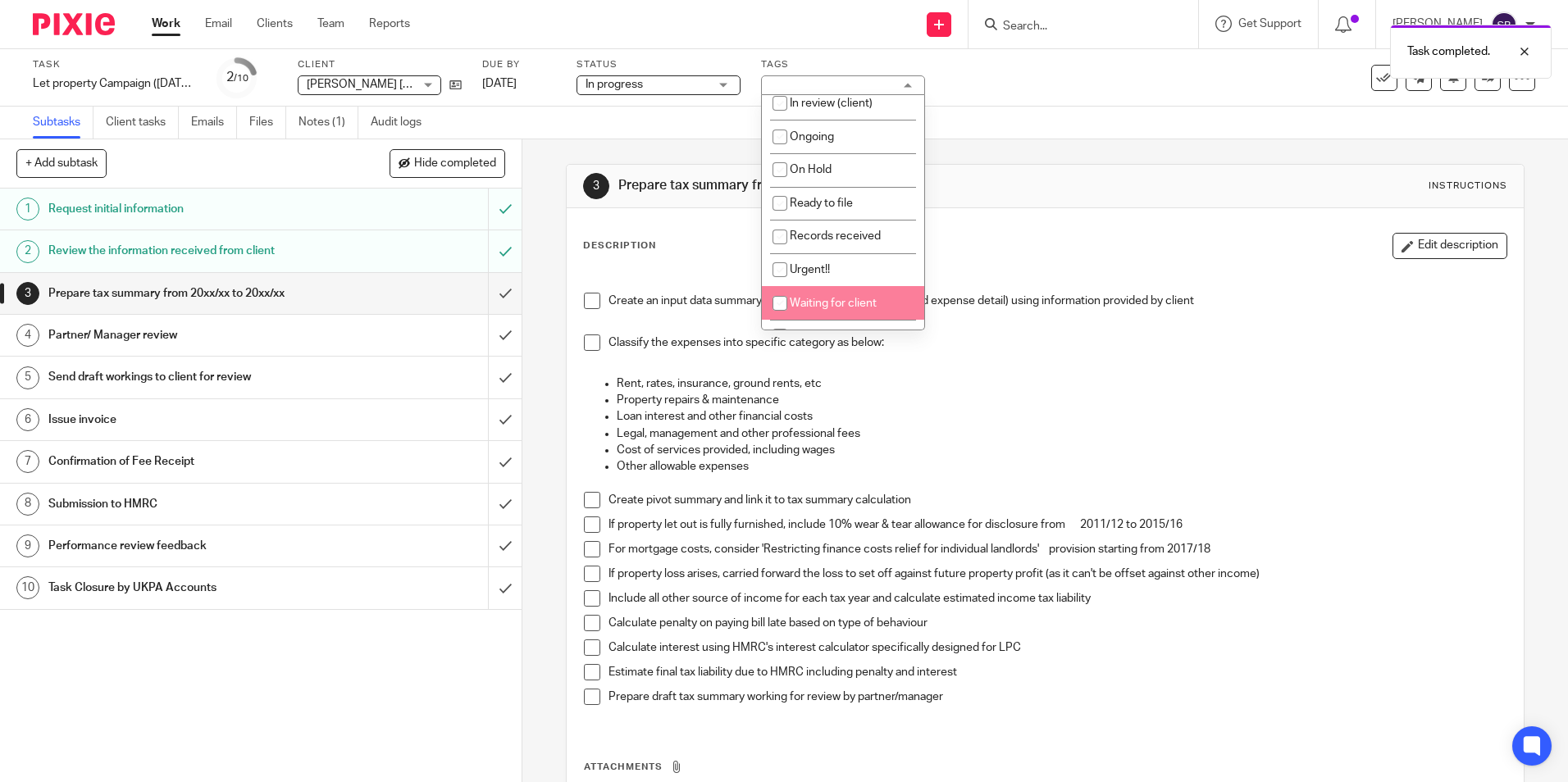
scroll to position [164, 0]
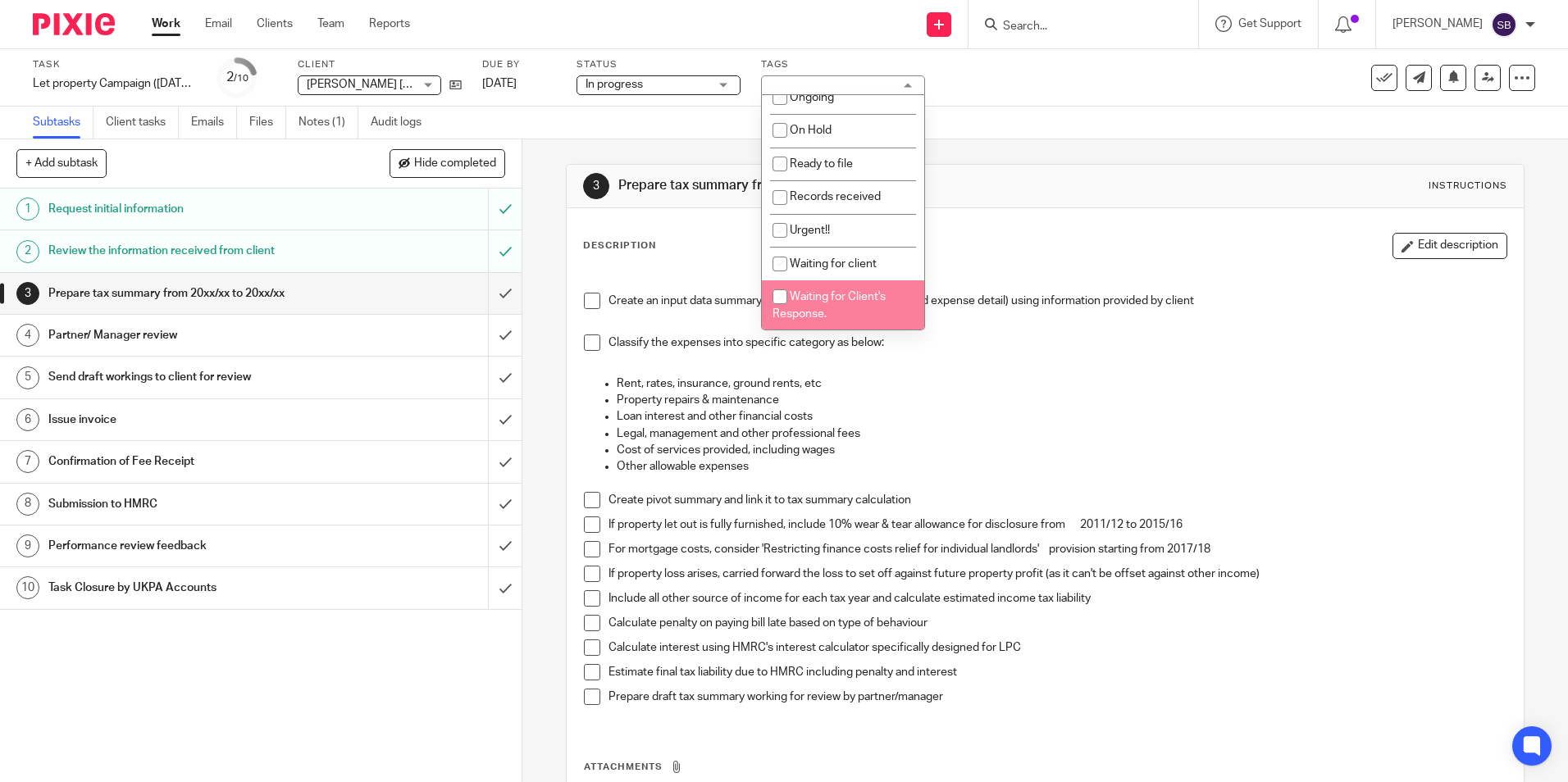
click at [836, 299] on span "Waiting for Client's Response." at bounding box center [829, 305] width 113 height 29
checkbox input "true"
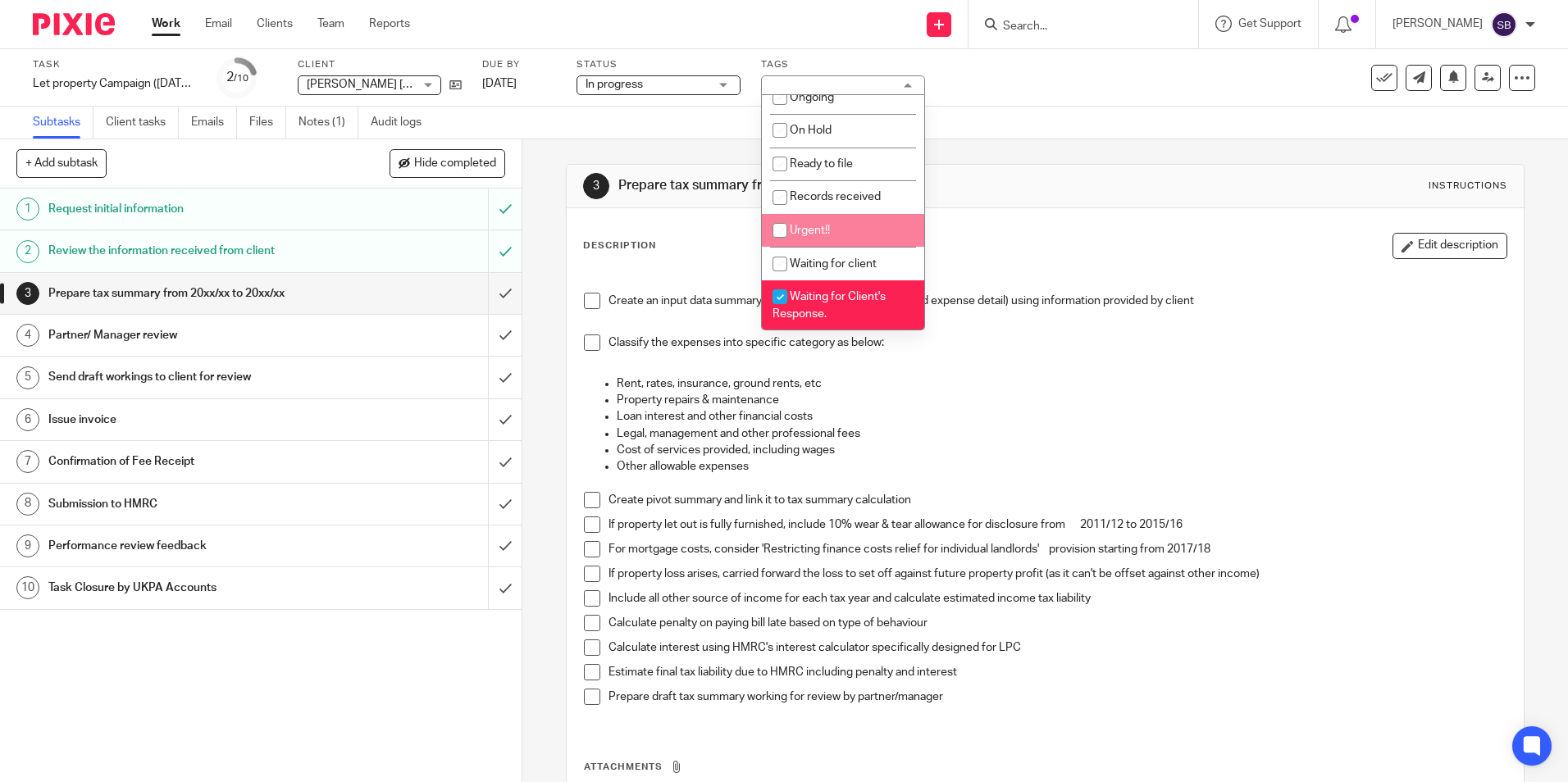
click at [1025, 155] on div "3 Prepare tax summary from 20xx/xx to 20xx/xx Instructions Description Edit des…" at bounding box center [1044, 532] width 958 height 786
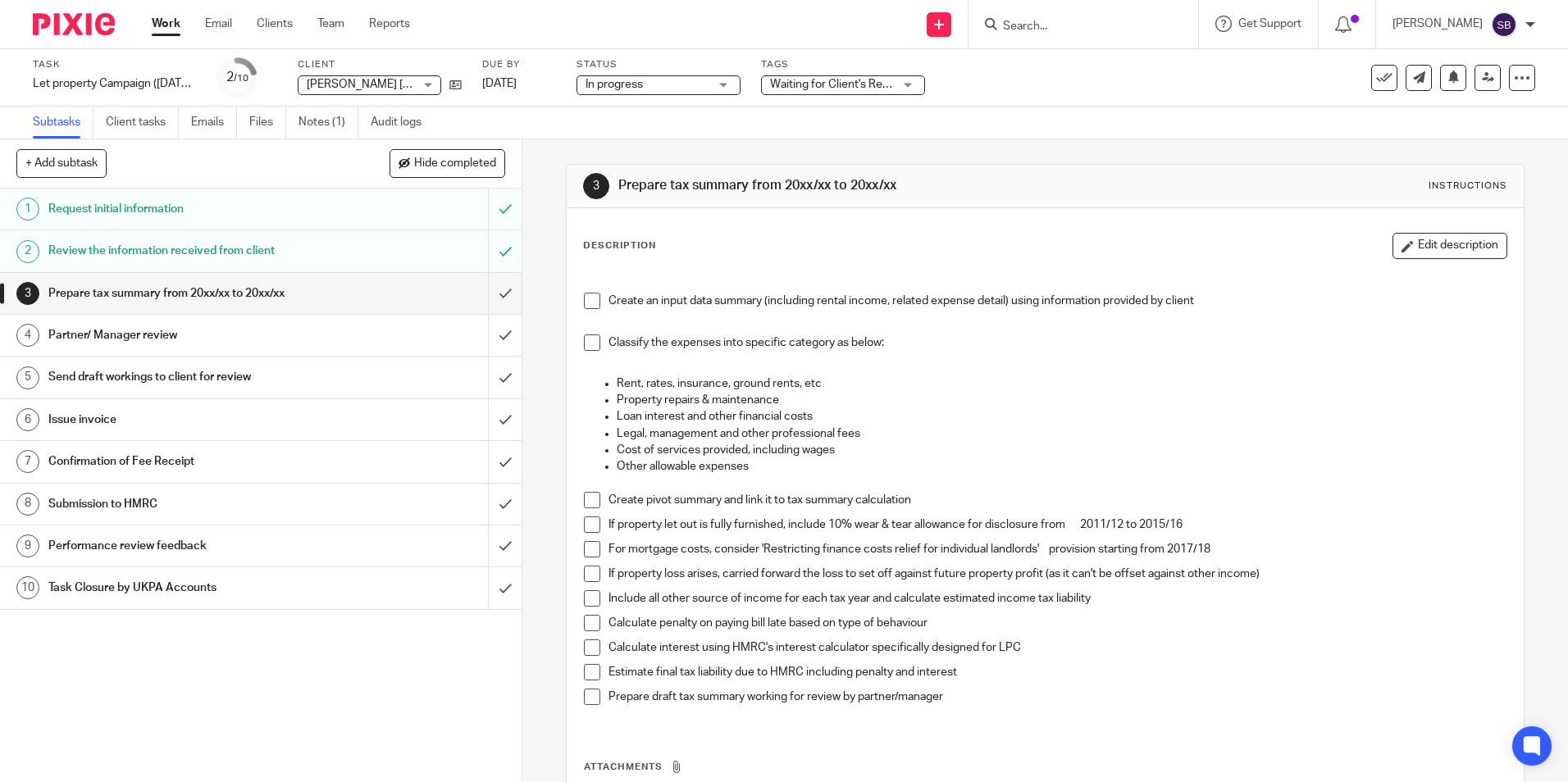
click at [165, 21] on link "Work" at bounding box center [166, 23] width 29 height 16
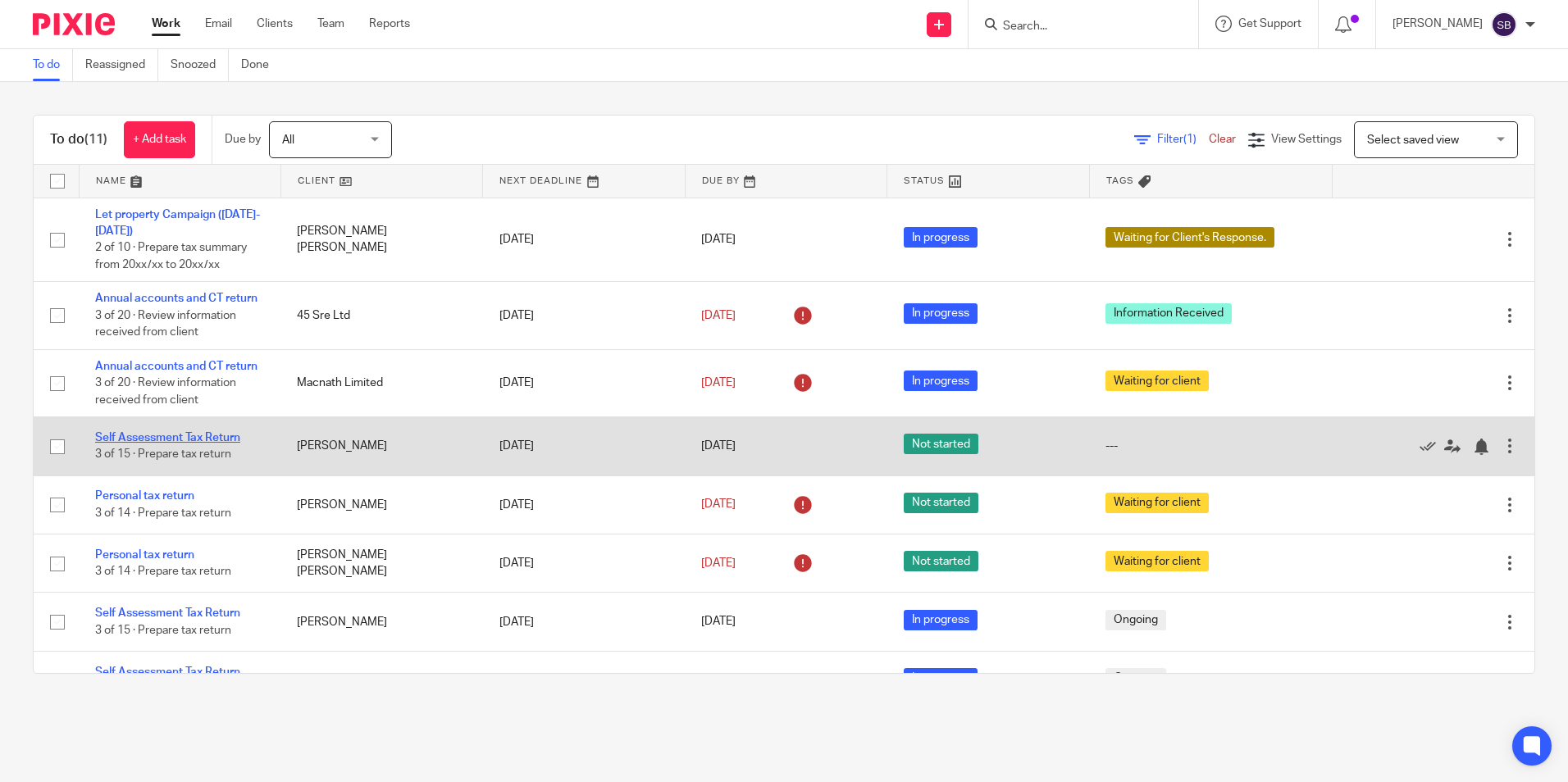
click at [205, 436] on link "Self Assessment Tax Return" at bounding box center [167, 438] width 145 height 12
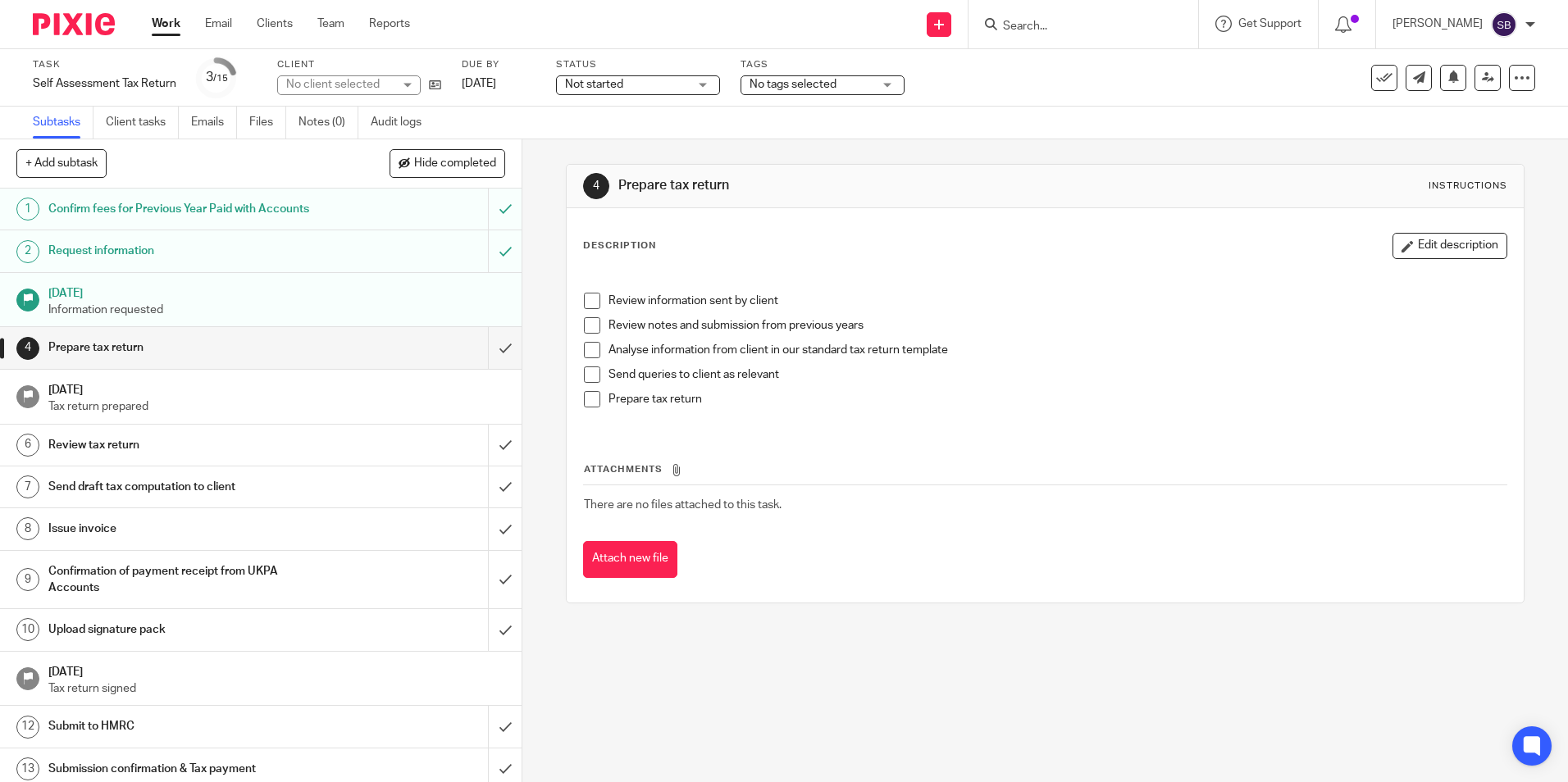
click at [788, 83] on span "No tags selected" at bounding box center [792, 84] width 87 height 12
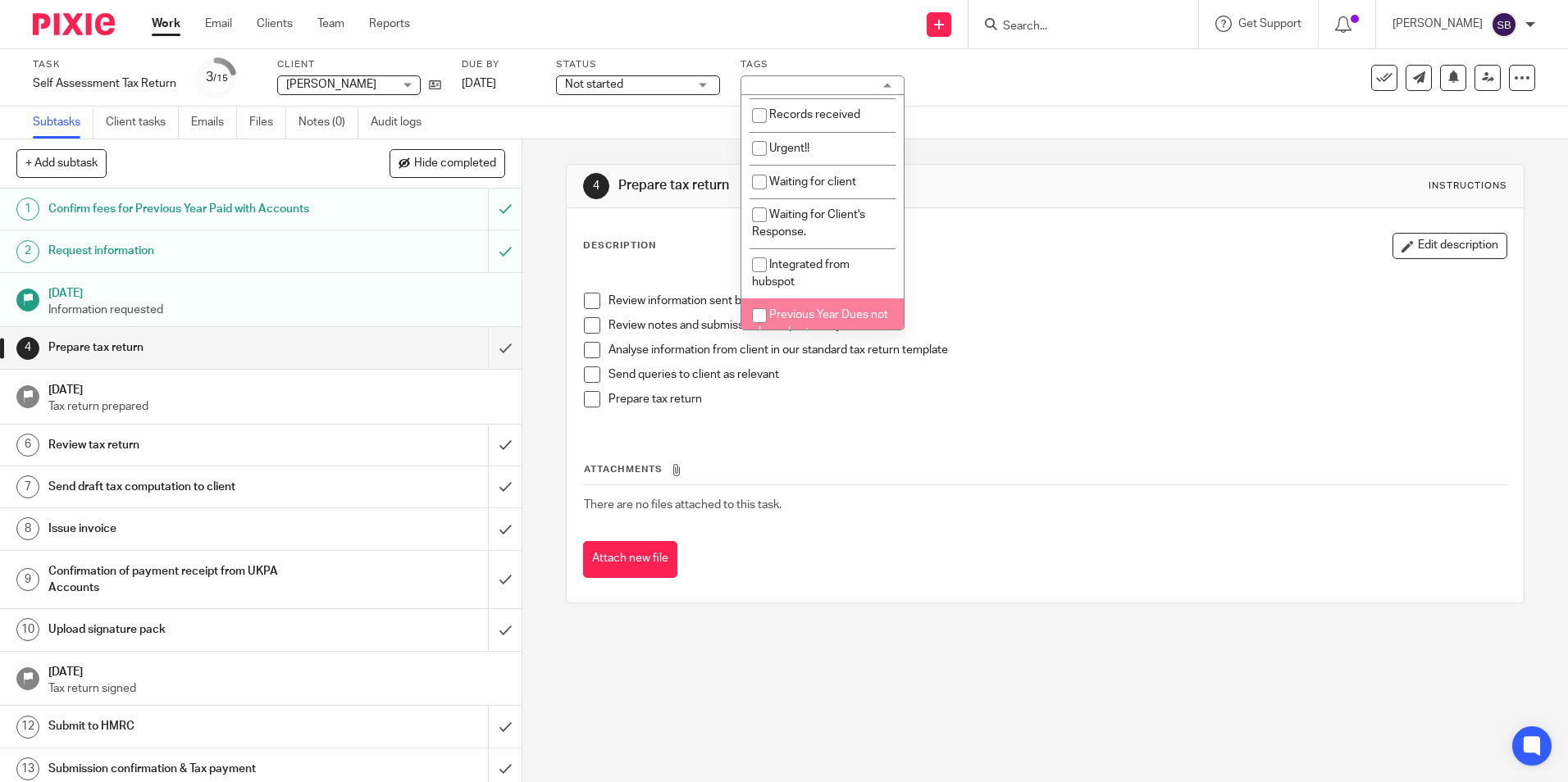
scroll to position [327, 0]
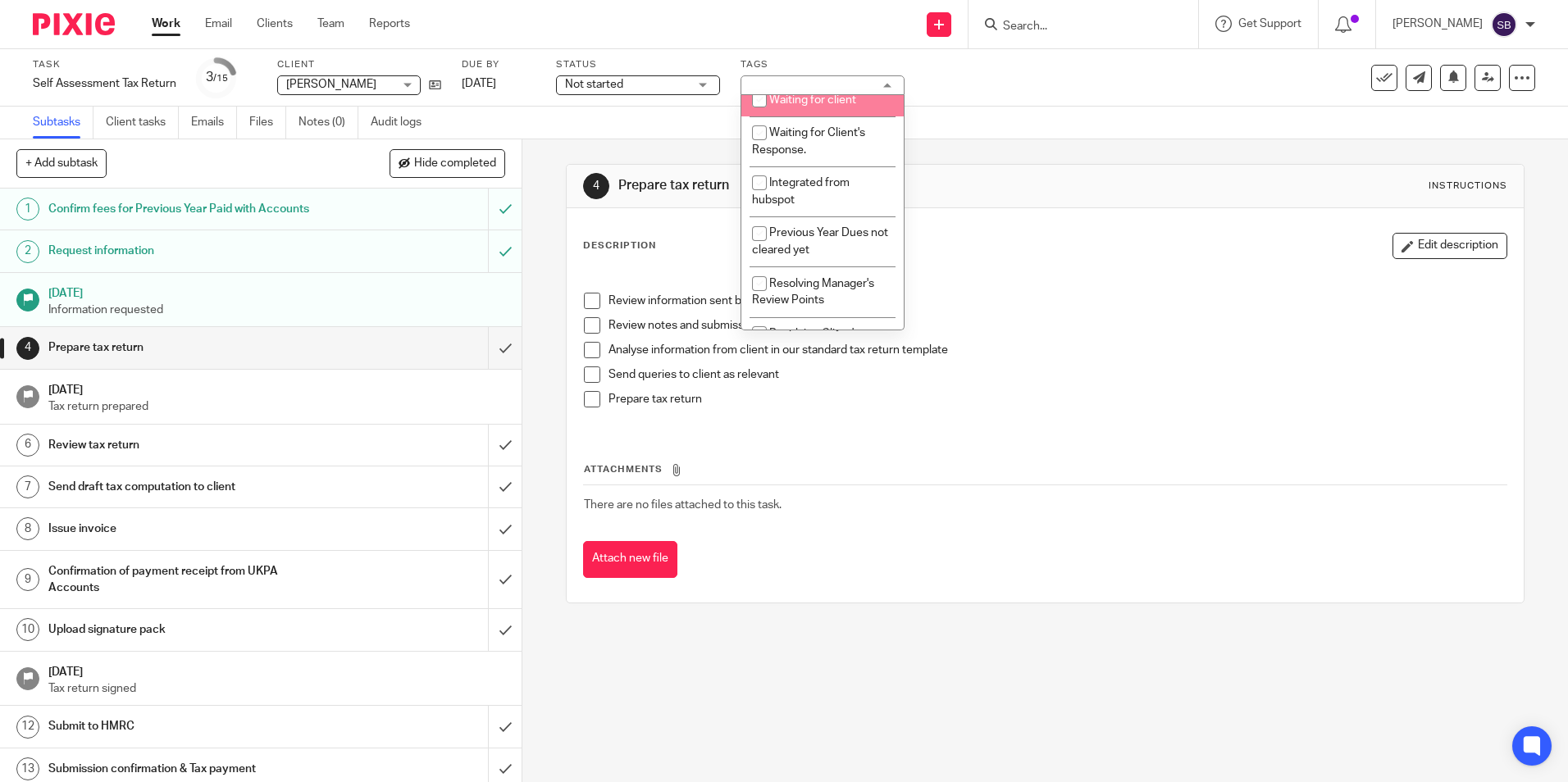
click at [834, 103] on span "Waiting for client" at bounding box center [812, 99] width 87 height 12
checkbox input "true"
click at [993, 106] on div "Subtasks Client tasks Emails Files Notes (0) Audit logs" at bounding box center [784, 123] width 1568 height 33
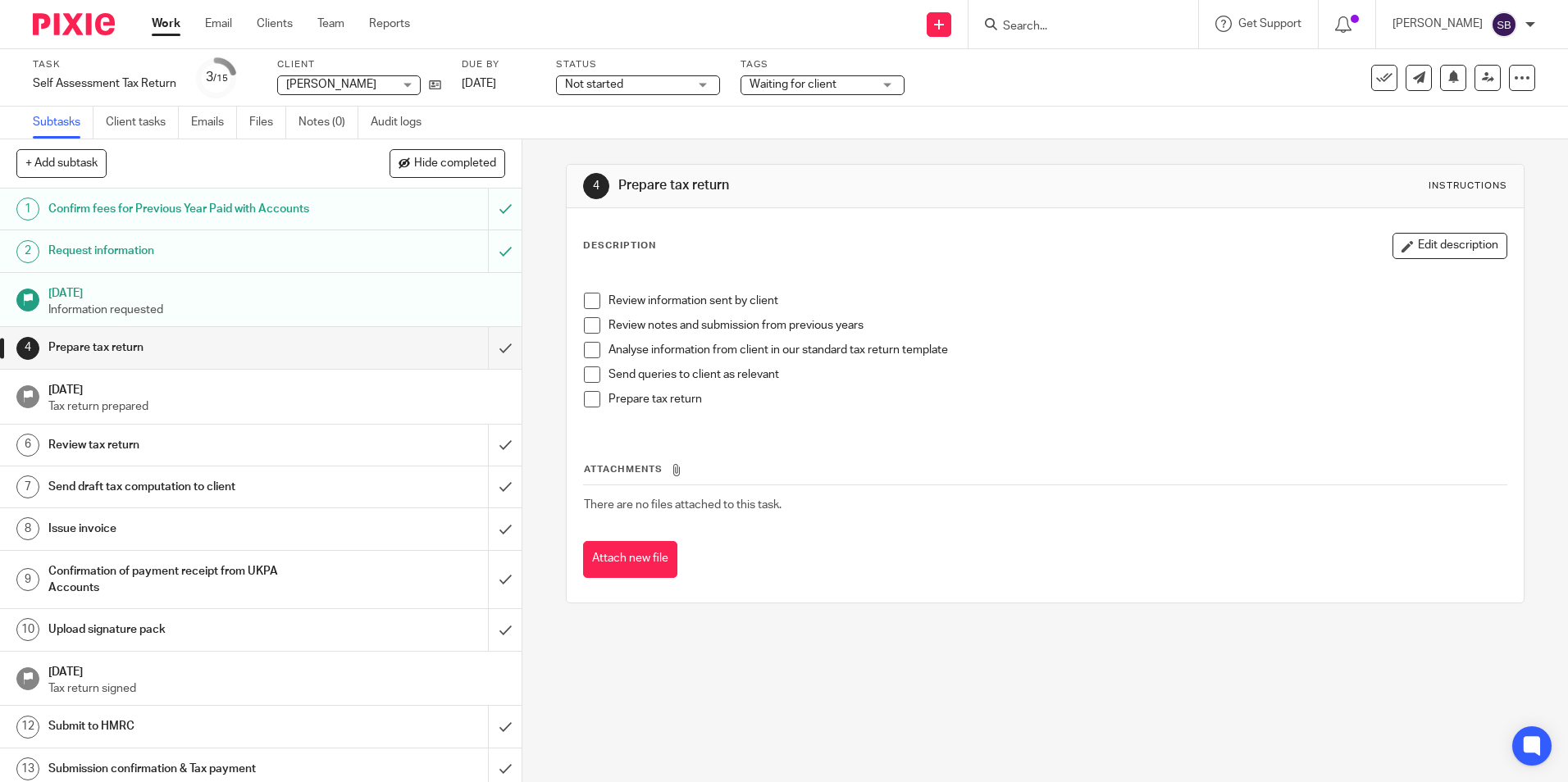
click at [178, 23] on link "Work" at bounding box center [166, 23] width 29 height 16
